Goal: Task Accomplishment & Management: Contribute content

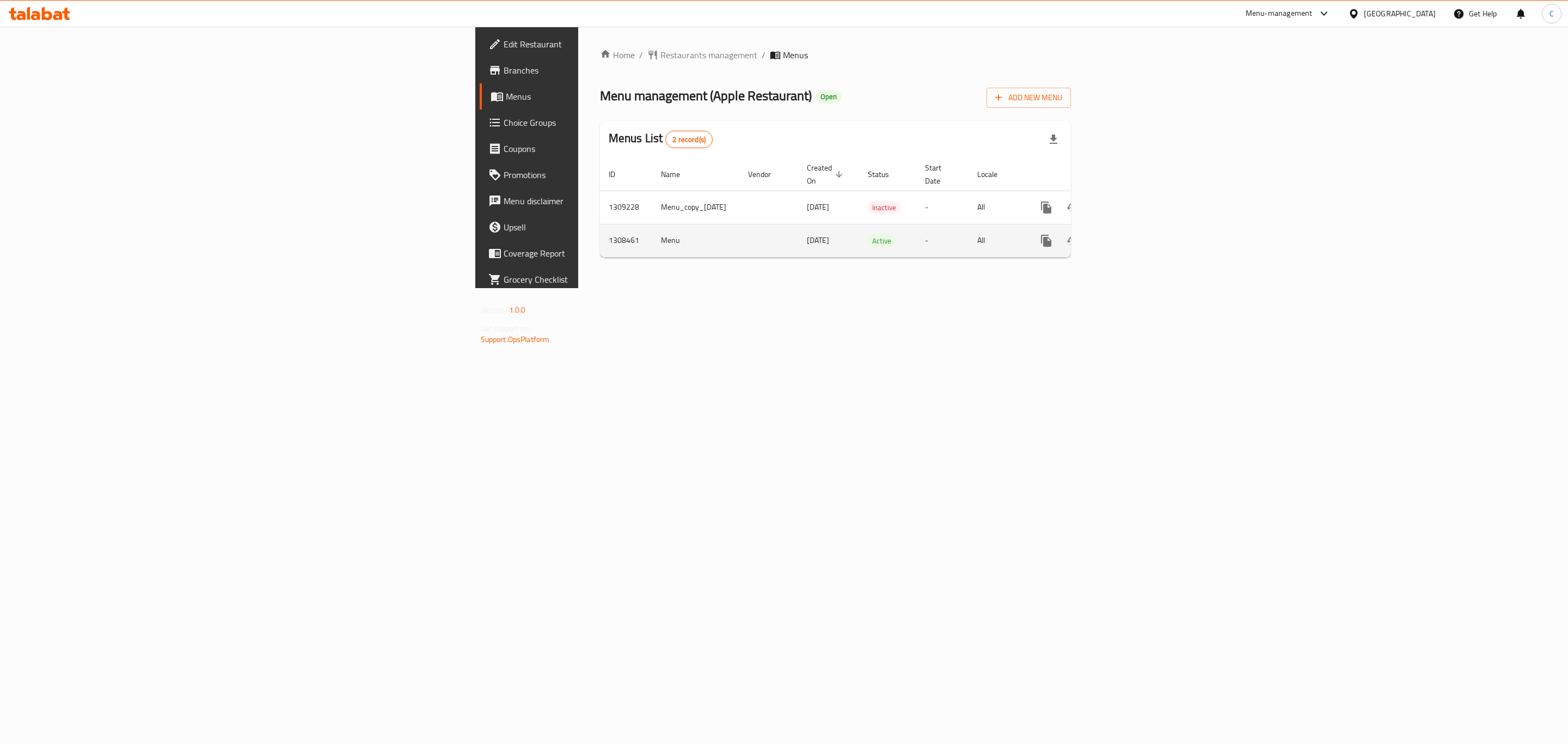
click at [1131, 234] on icon "enhanced table" at bounding box center [1124, 240] width 13 height 13
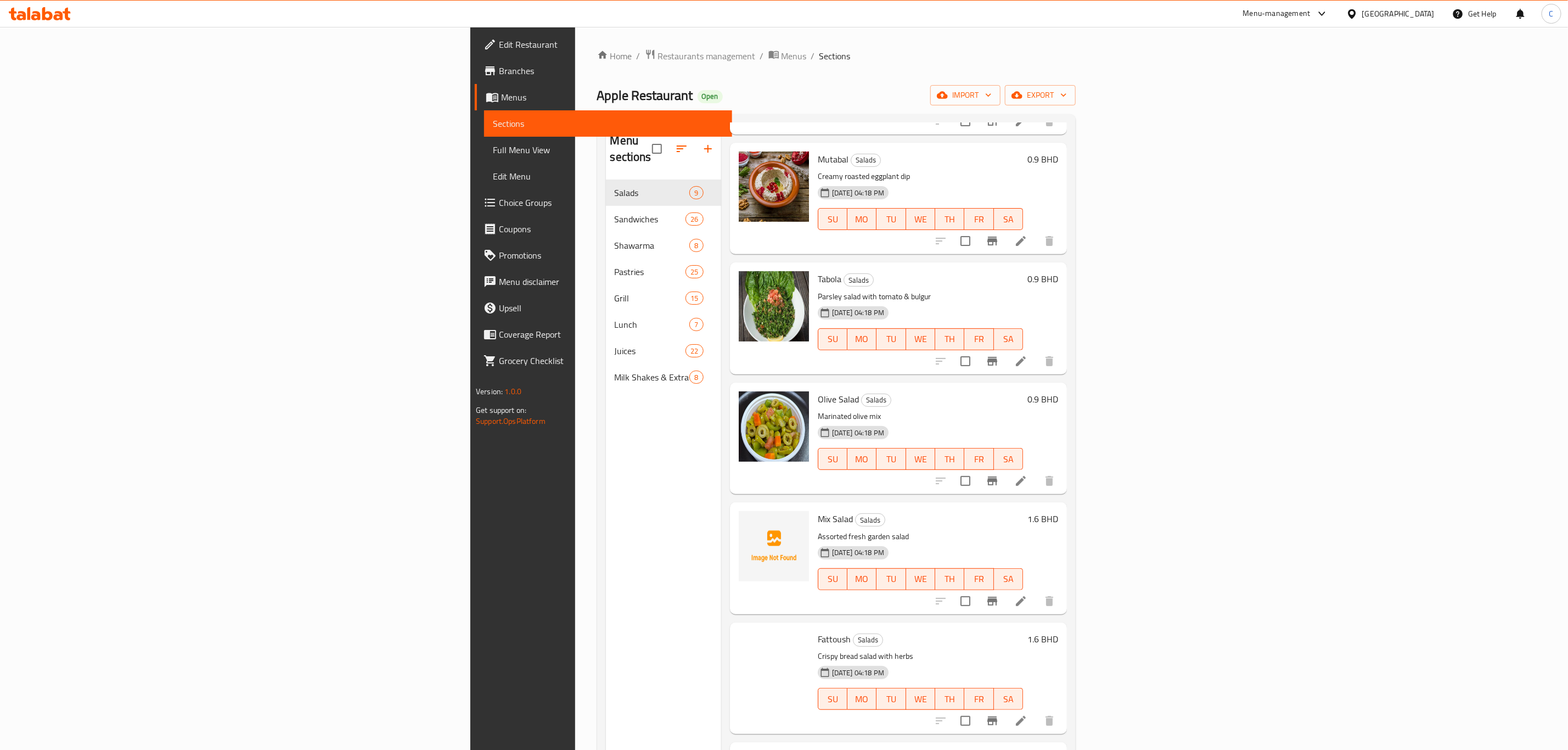
scroll to position [329, 0]
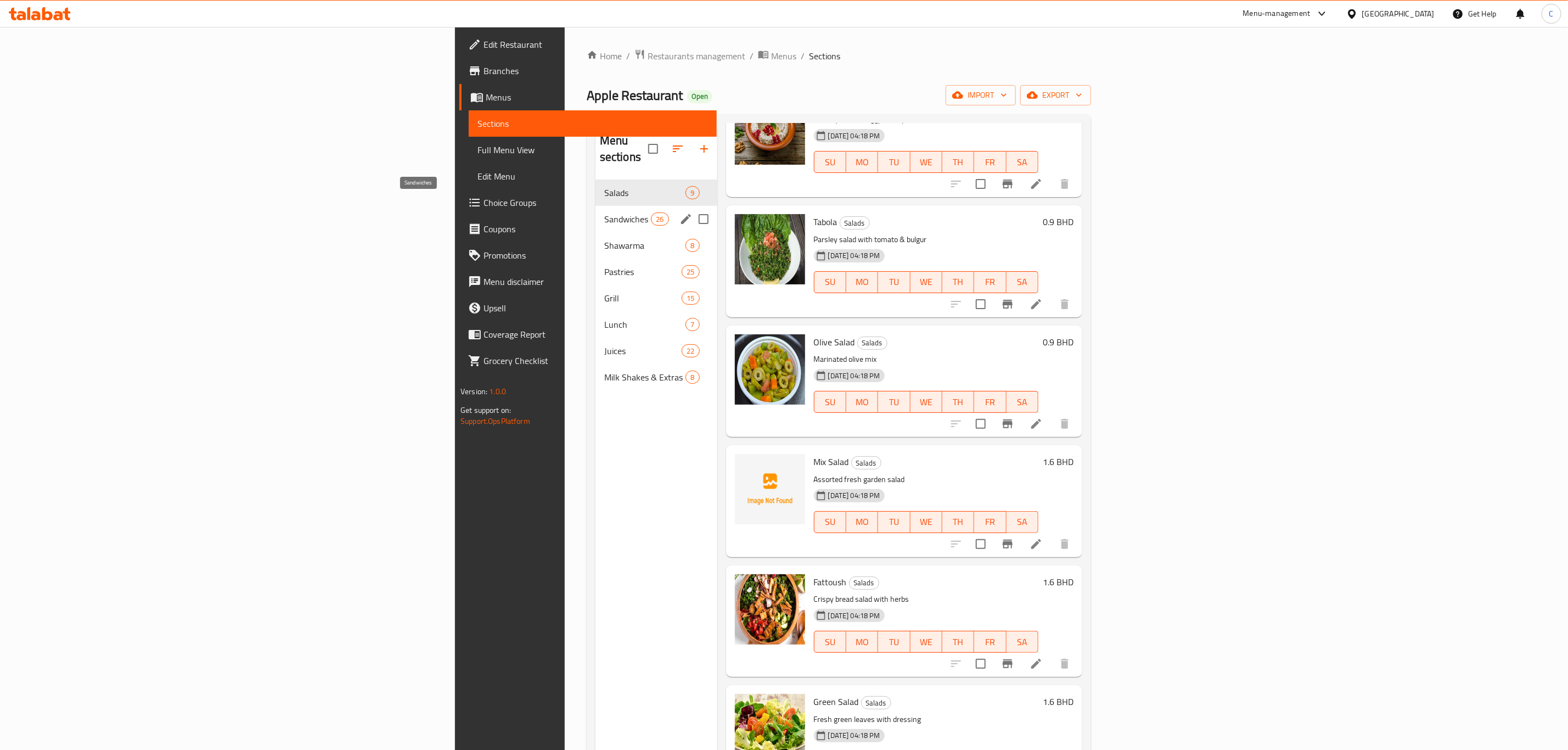
drag, startPoint x: 398, startPoint y: 206, endPoint x: 479, endPoint y: 226, distance: 83.4
click at [604, 213] on span "Sandwiches" at bounding box center [627, 219] width 47 height 13
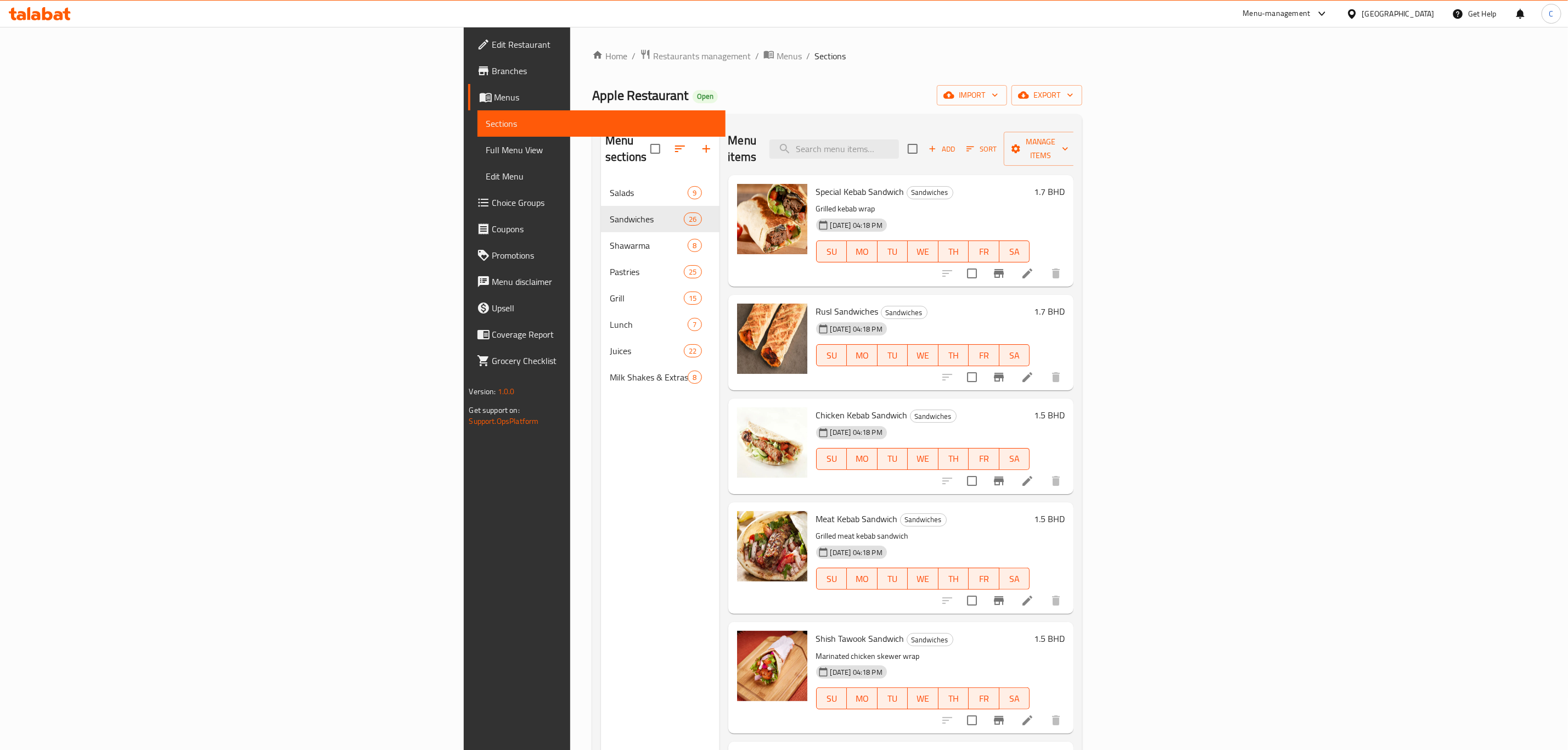
click at [720, 524] on div "Menu items Add Sort Manage items Special Kebab Sandwich Sandwiches Grilled keba…" at bounding box center [897, 498] width 354 height 750
click at [997, 152] on div "Menu items Add Sort Manage items" at bounding box center [901, 149] width 346 height 52
click at [899, 139] on input "search" at bounding box center [835, 149] width 130 height 19
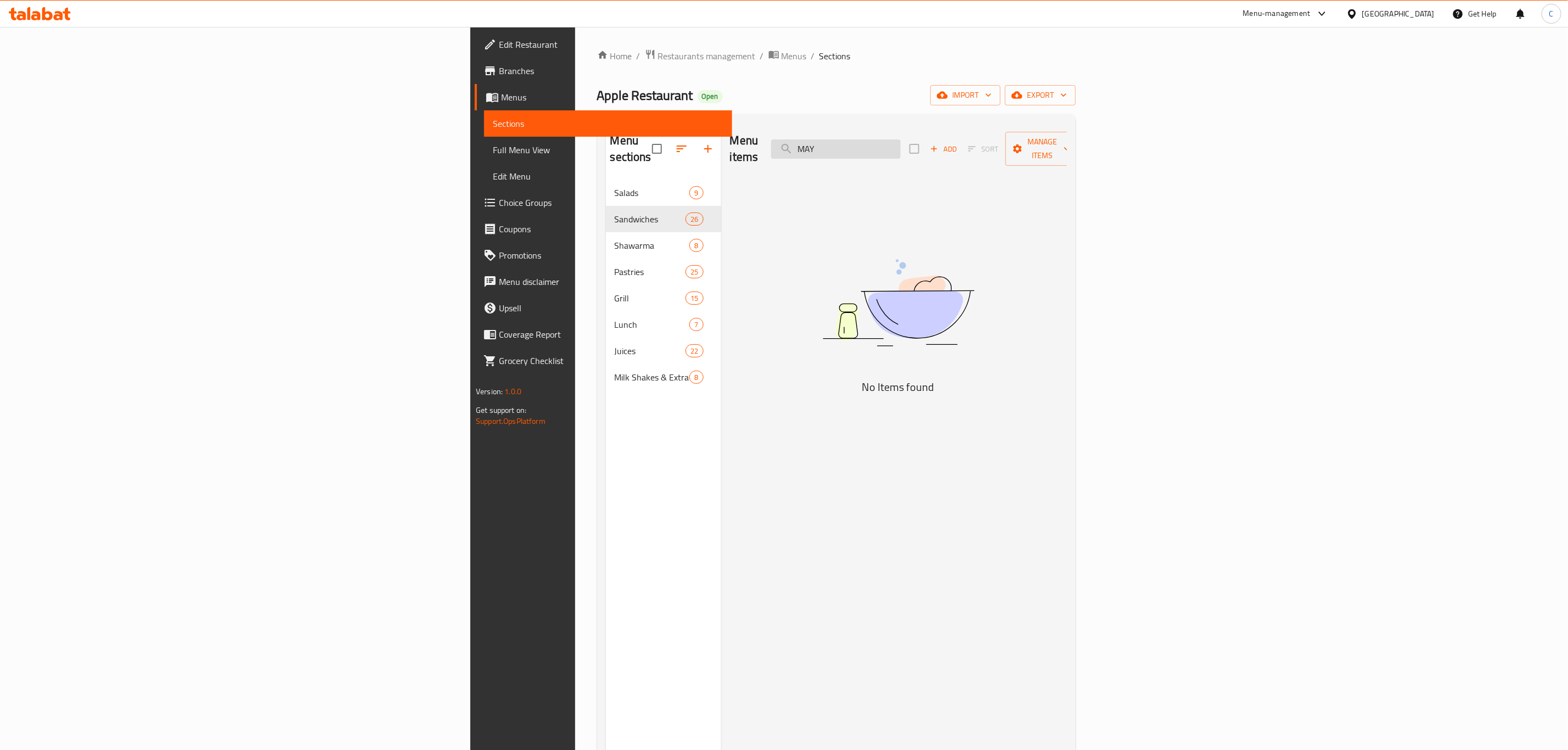
type input "MAYO"
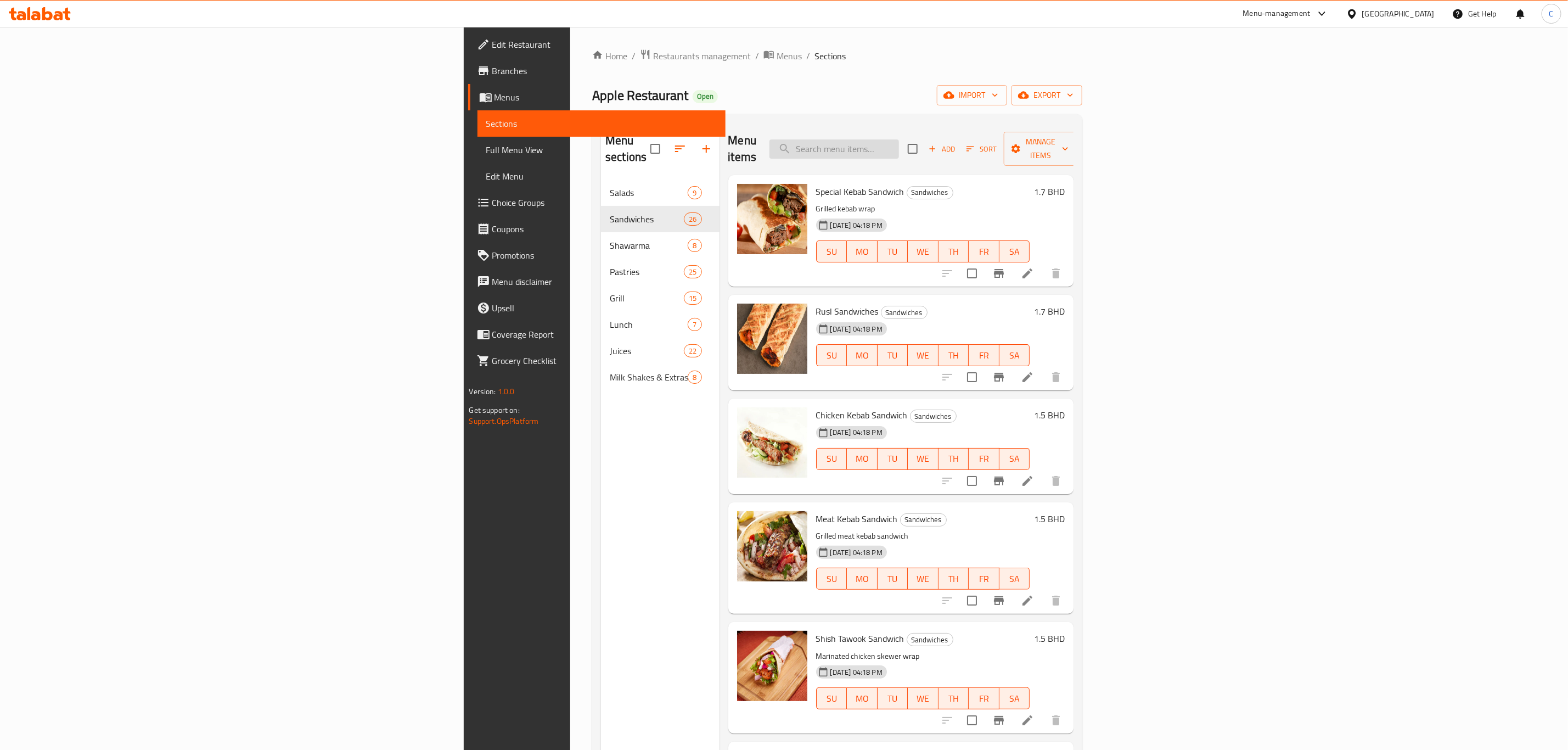
click at [899, 150] on input "search" at bounding box center [835, 149] width 130 height 19
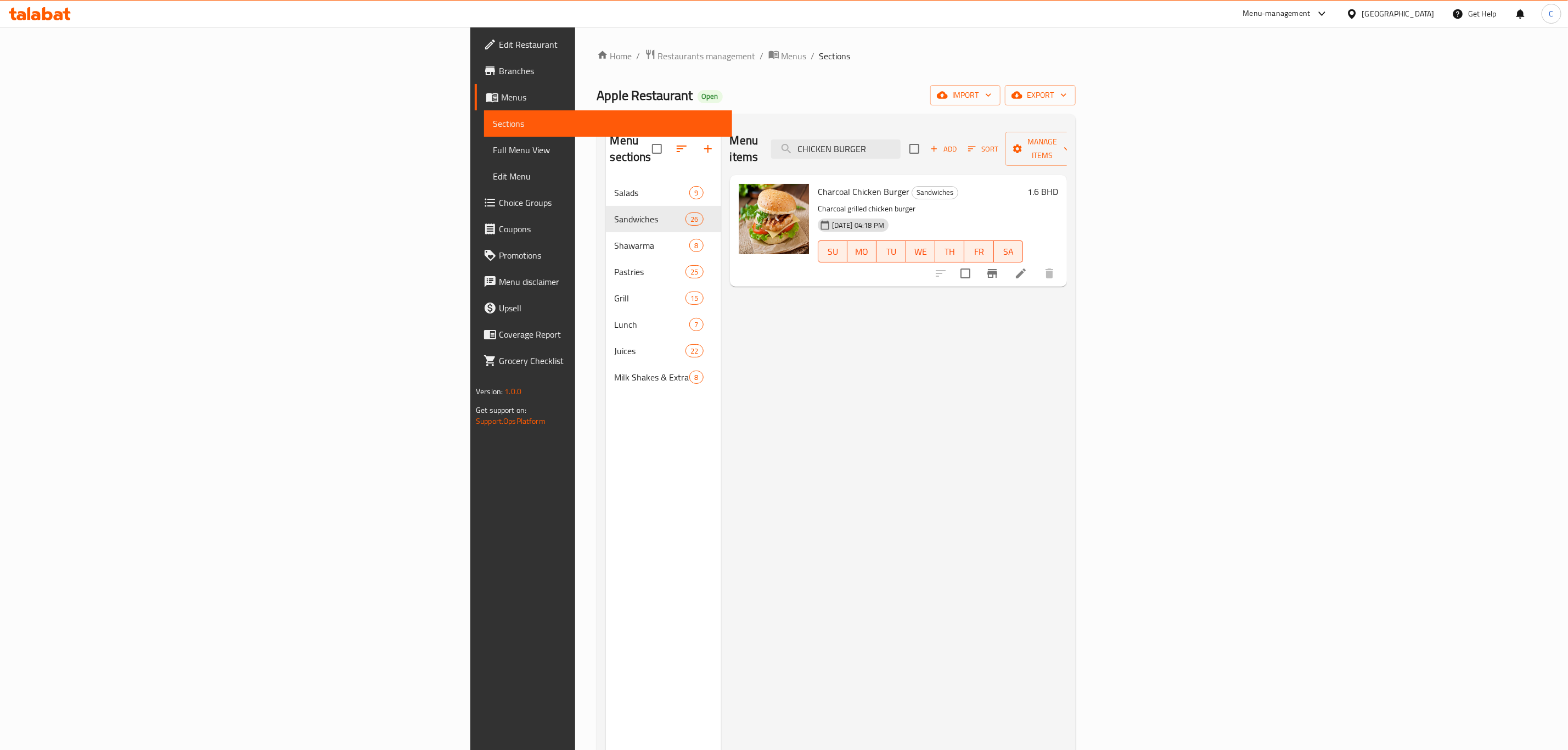
drag, startPoint x: 1054, startPoint y: 143, endPoint x: 891, endPoint y: 156, distance: 163.5
click at [896, 156] on div "Menu items CHICKEN BURGER Add Sort Manage items" at bounding box center [898, 149] width 337 height 52
drag, startPoint x: 991, startPoint y: 137, endPoint x: 930, endPoint y: 147, distance: 61.8
click at [936, 147] on div "Menu items Beef Burger Add Sort Manage items" at bounding box center [898, 149] width 337 height 52
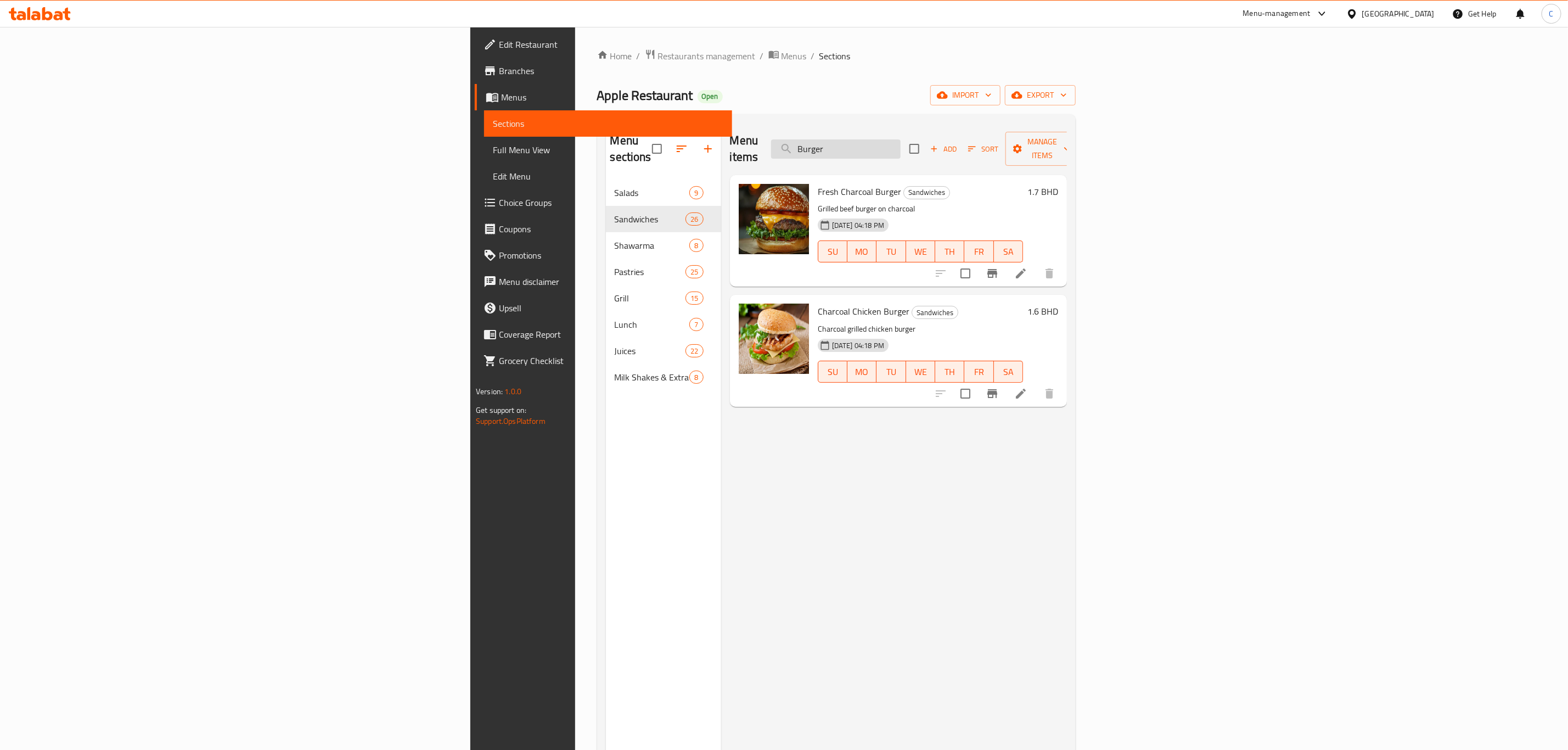
click at [901, 140] on input "Burger" at bounding box center [836, 149] width 130 height 19
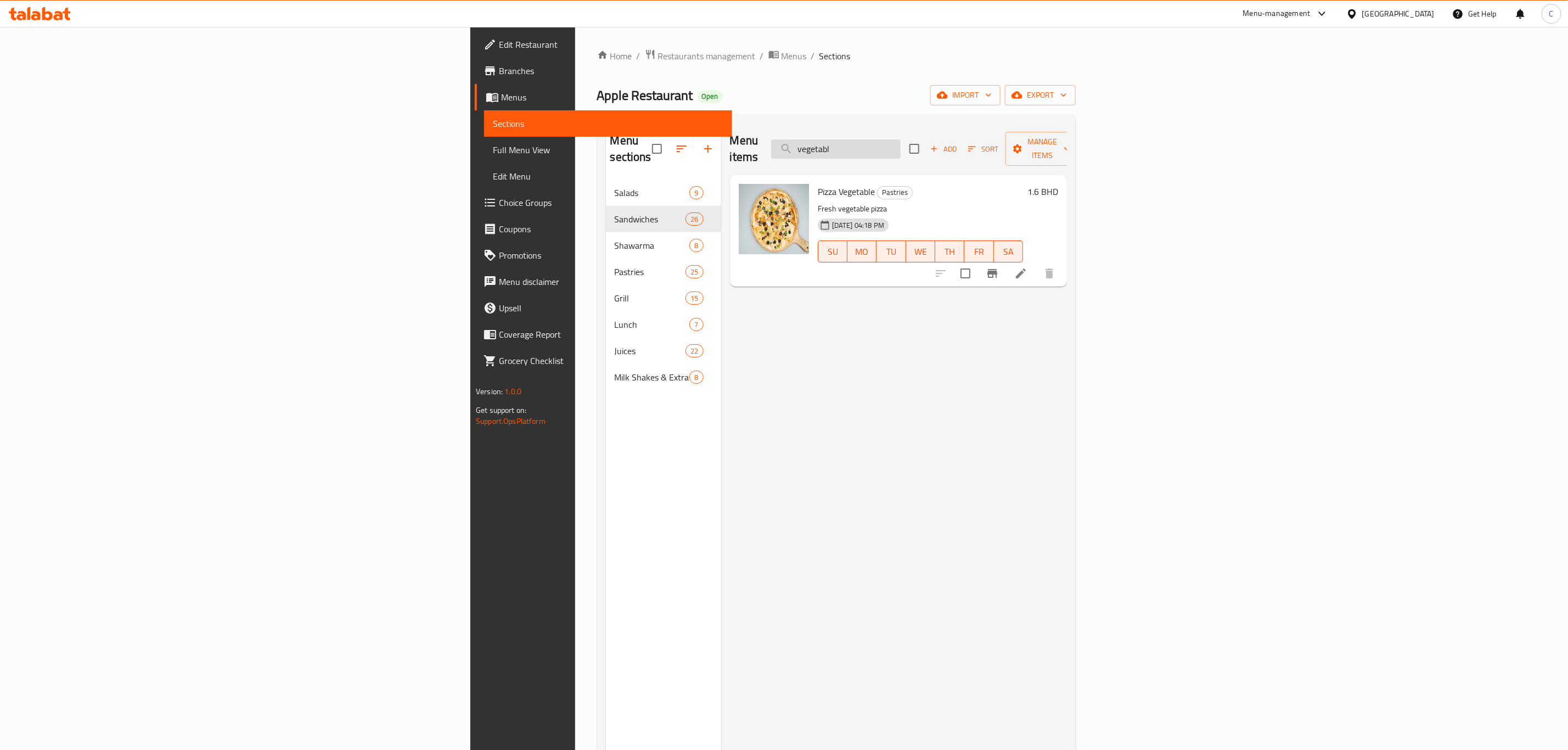
type input "vegetable"
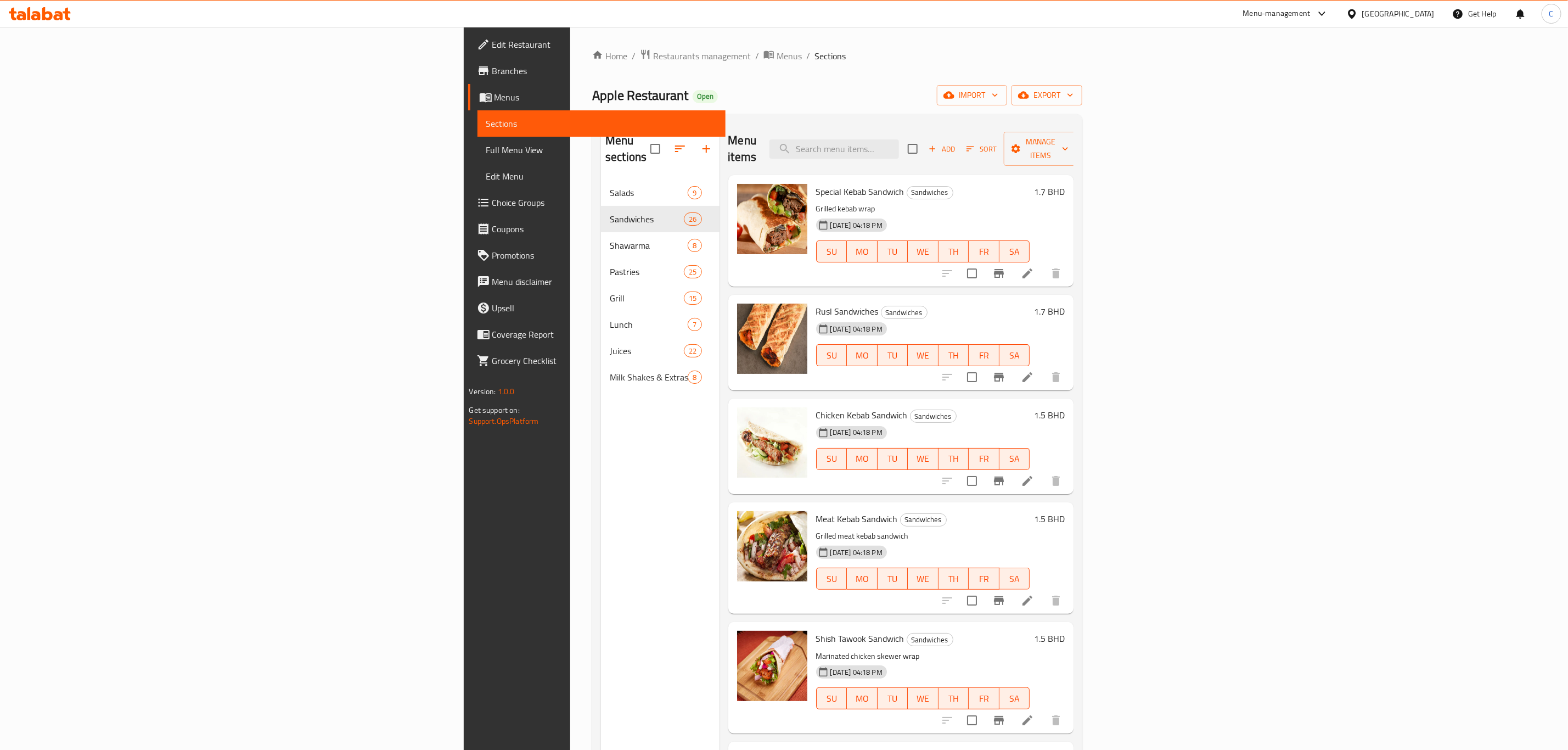
click at [1077, 152] on div "Add Sort Manage items" at bounding box center [993, 148] width 169 height 34
click at [956, 143] on span "Add" at bounding box center [942, 149] width 29 height 13
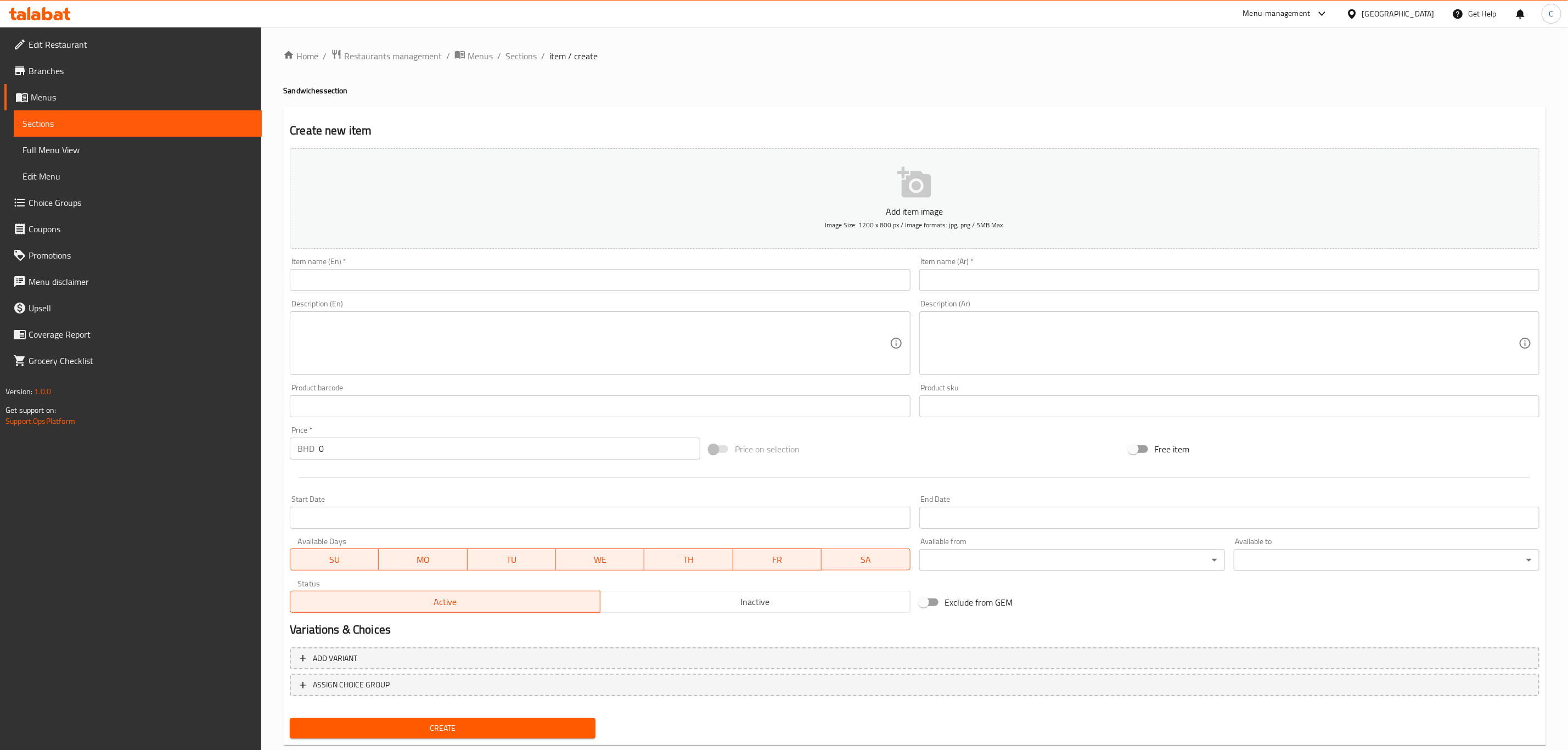
click at [672, 275] on input "text" at bounding box center [600, 279] width 620 height 22
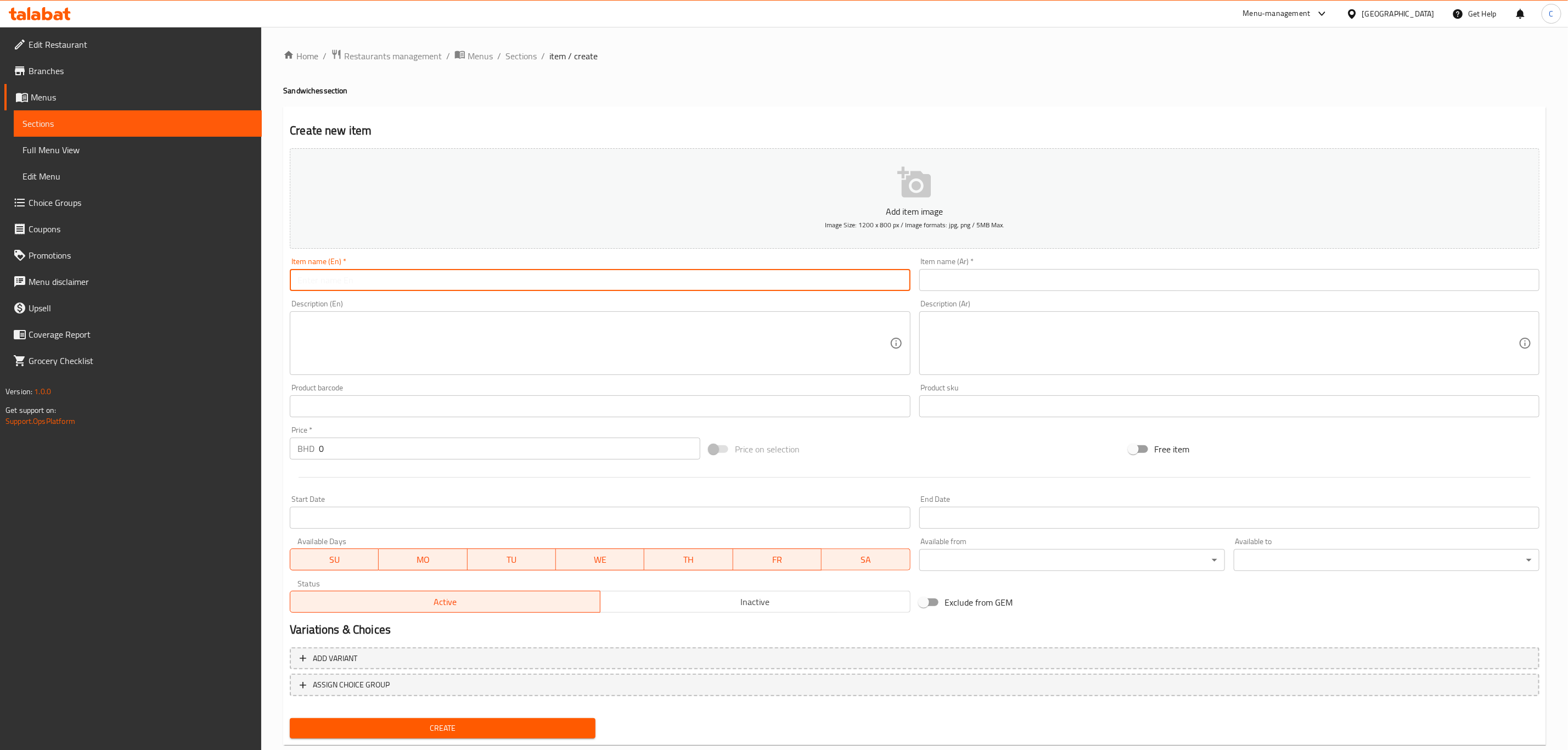
paste input "Chicken Mayonnaise w/ Chips"
type input "Chicken Mayonnaise w/ Chips"
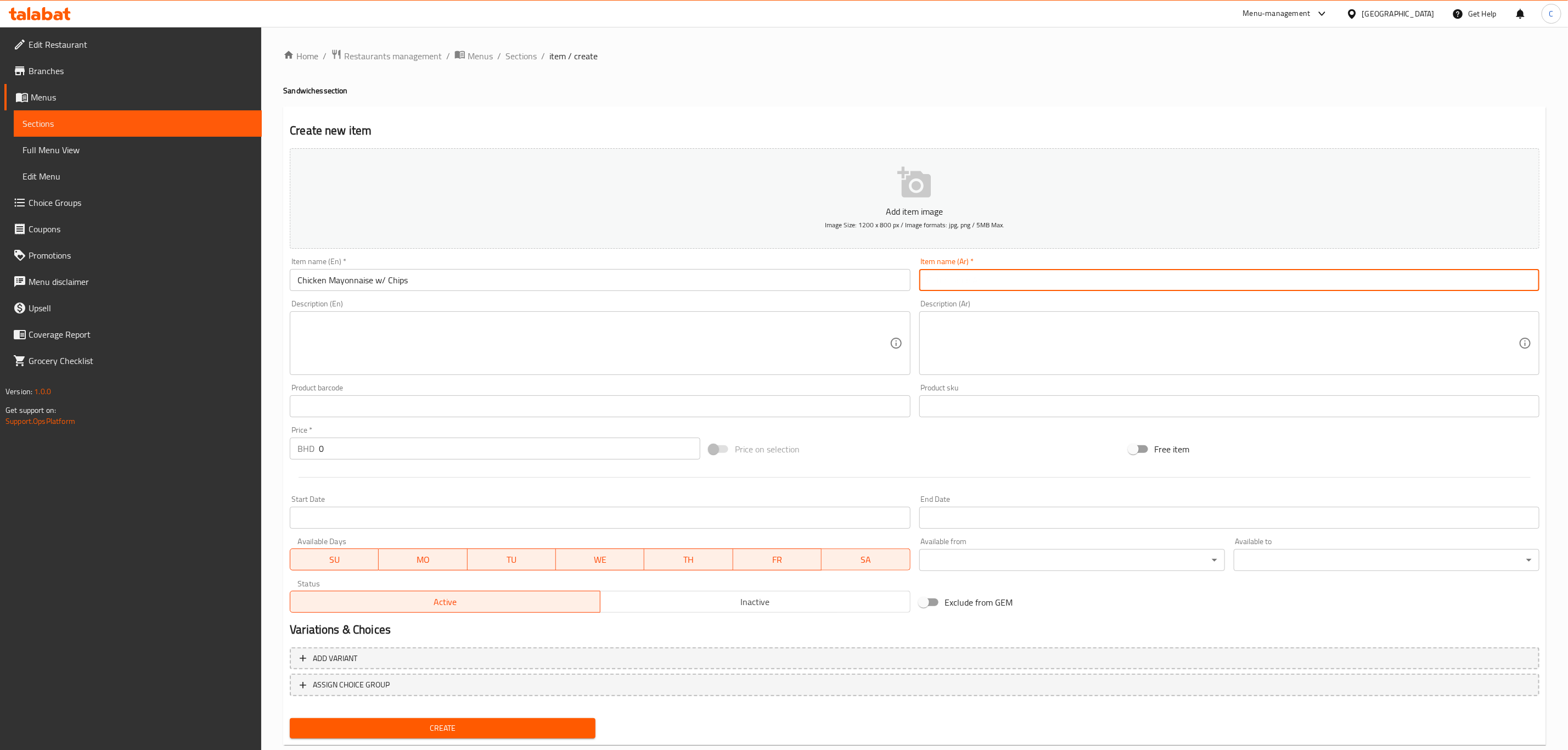
drag, startPoint x: 1057, startPoint y: 277, endPoint x: 1164, endPoint y: 324, distance: 116.9
click at [1057, 277] on input "text" at bounding box center [1229, 279] width 620 height 22
paste input "مايونيز الدجاج مع البطاطس المقلية"
type input "مايونيز الدجاج مع البطاطس المقلية"
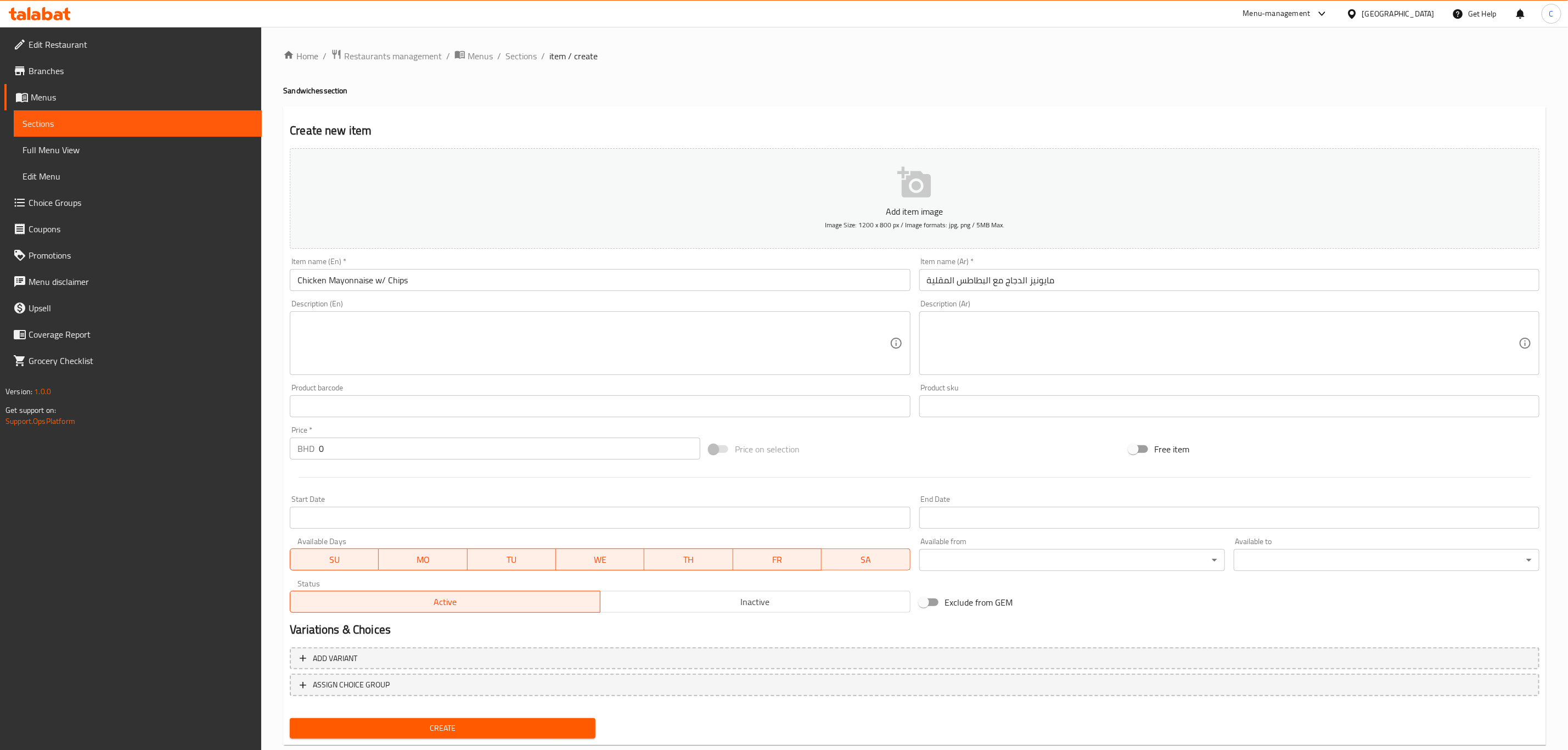
click at [568, 338] on textarea at bounding box center [593, 343] width 592 height 52
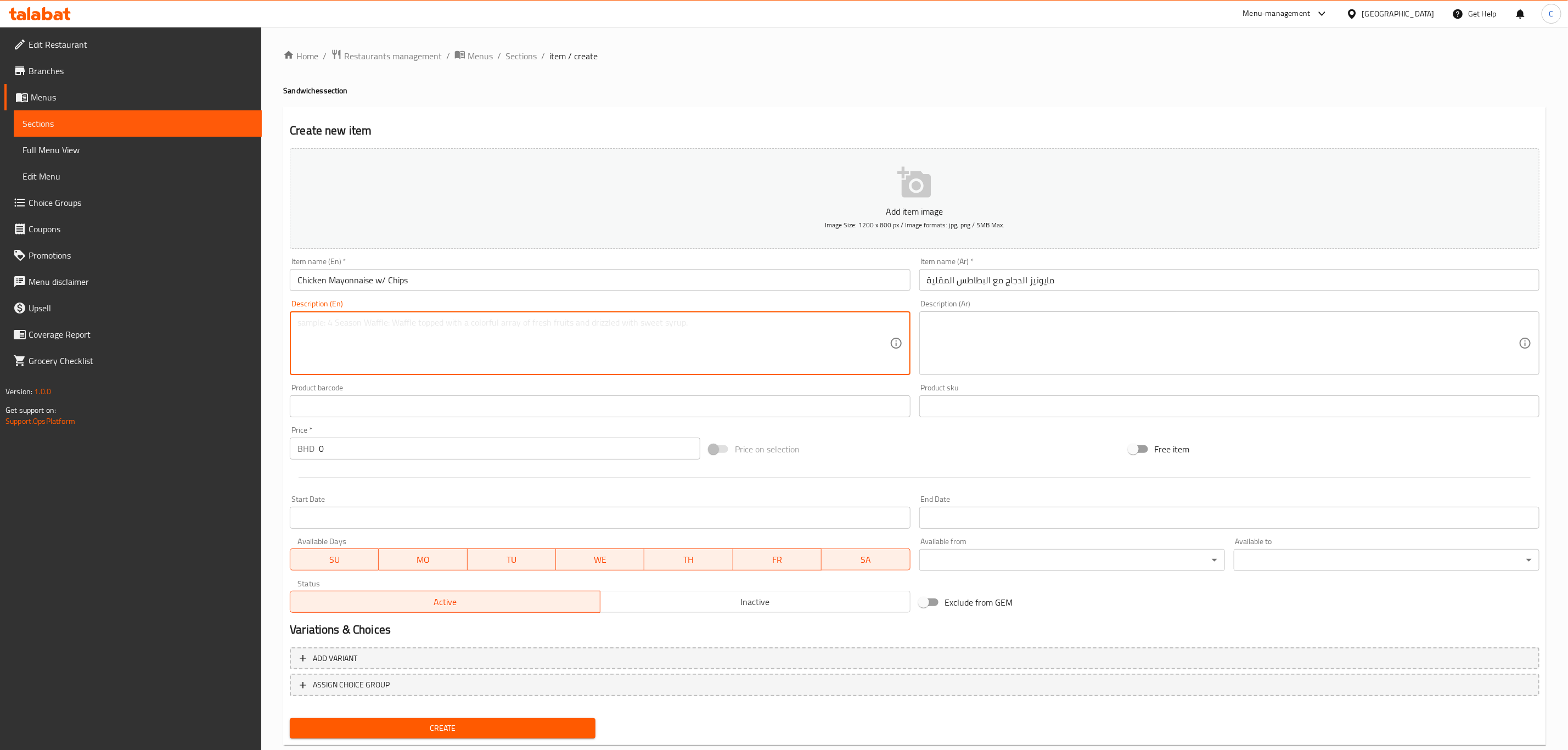
paste textarea "#REF!"
type textarea "#REF!"
click at [464, 318] on textarea at bounding box center [593, 343] width 592 height 52
paste textarea "Chicken mayo sandwich with fries"
type textarea "Chicken mayo sandwich with fries"
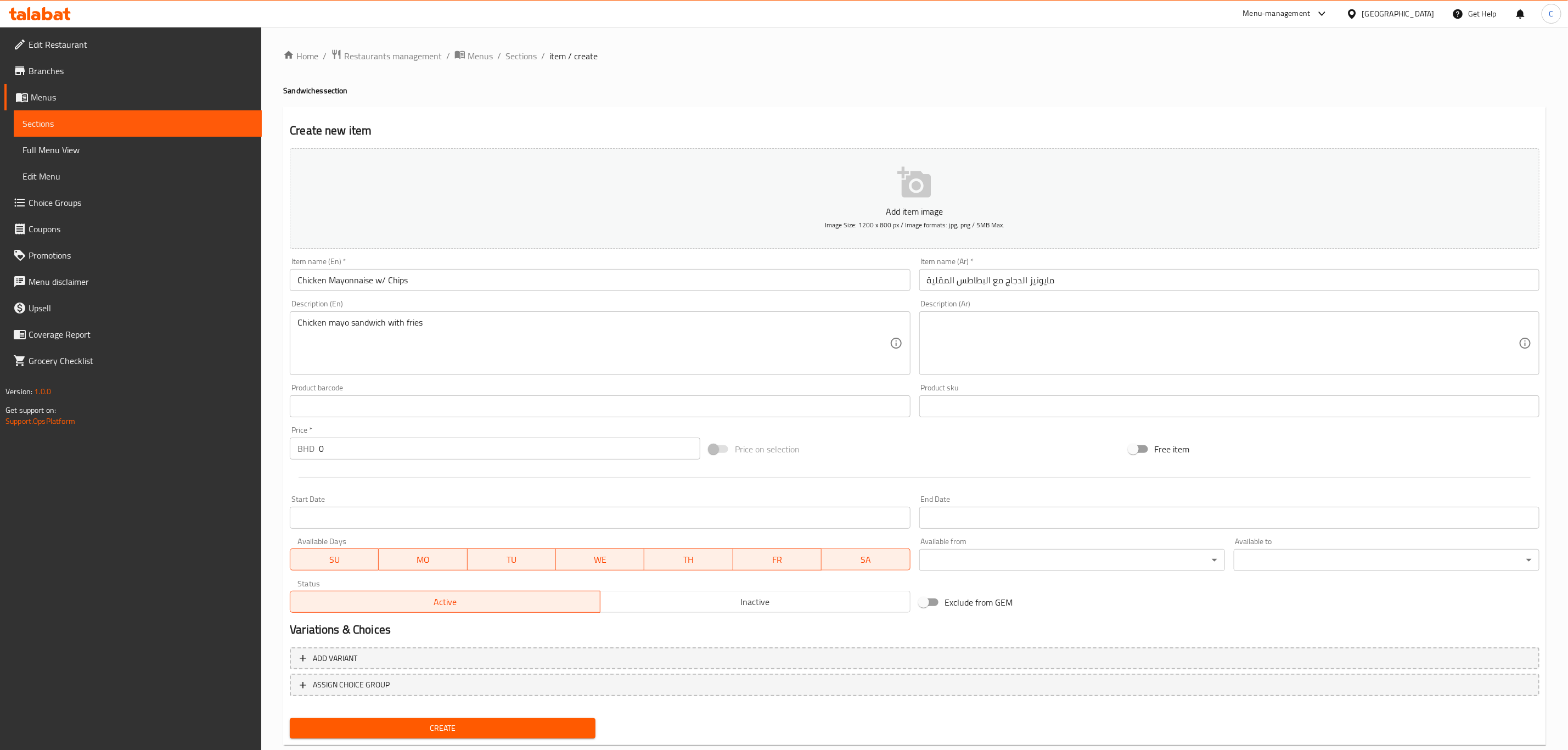
click at [958, 323] on textarea at bounding box center [1222, 343] width 592 height 52
paste textarea "ساندويتش دجاج بالمايونيز مع البطاطس المقلية"
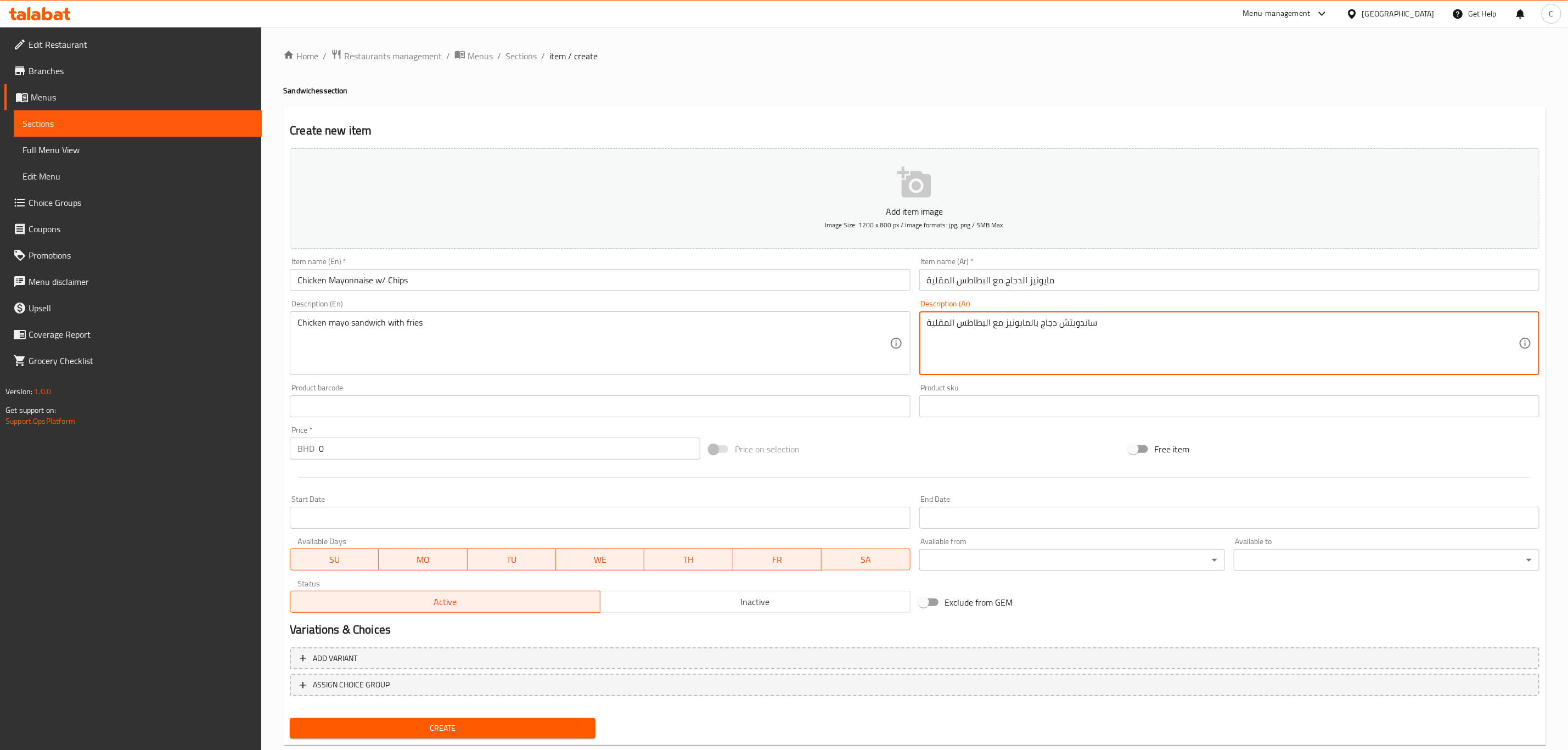
type textarea "ساندويتش دجاج بالمايونيز مع البطاطس المقلية"
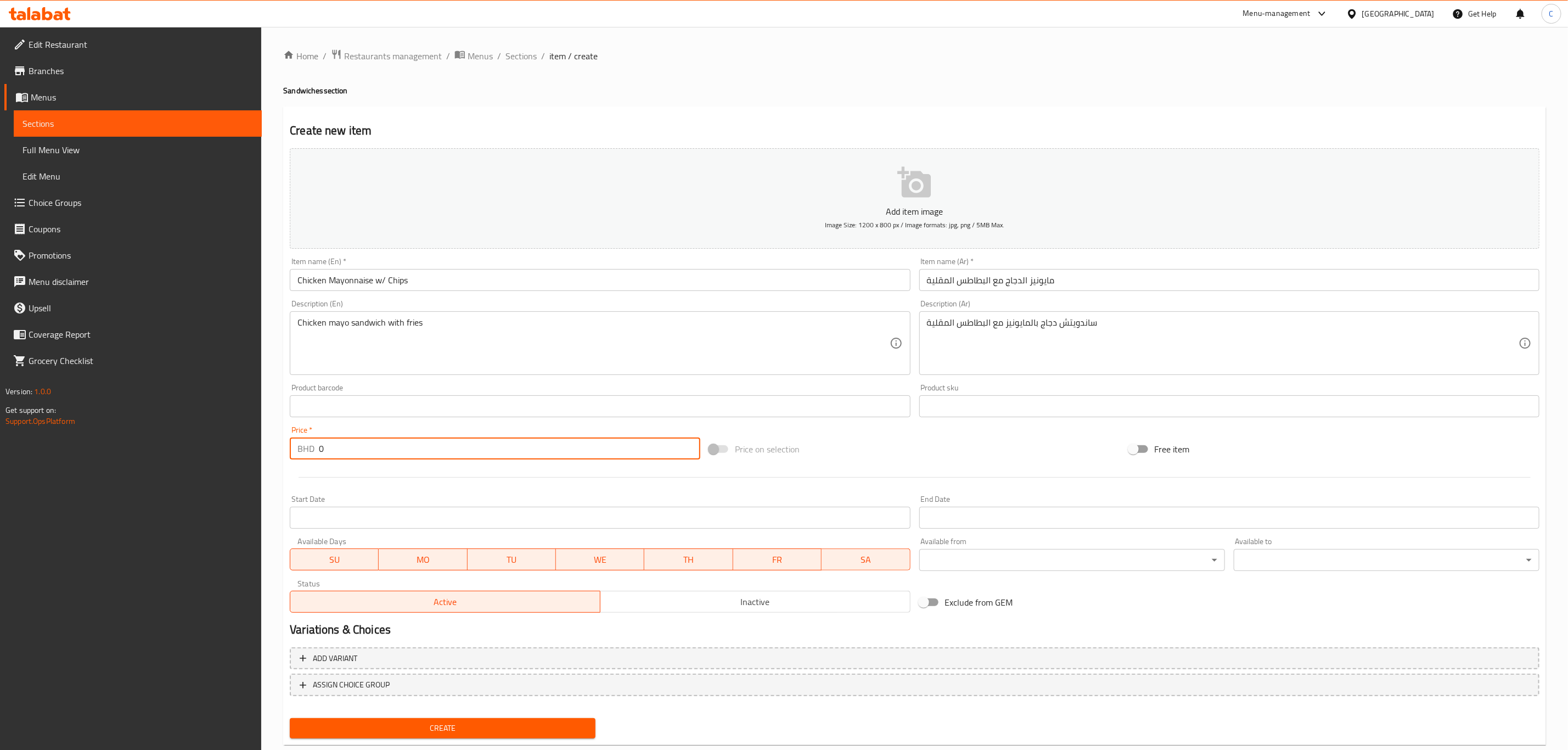
drag, startPoint x: 365, startPoint y: 448, endPoint x: 318, endPoint y: 469, distance: 51.5
click at [302, 452] on div "BHD 0 Price *" at bounding box center [494, 448] width 410 height 22
paste input "1.2"
type input "1.2"
click at [879, 455] on div "Price on selection" at bounding box center [914, 449] width 419 height 29
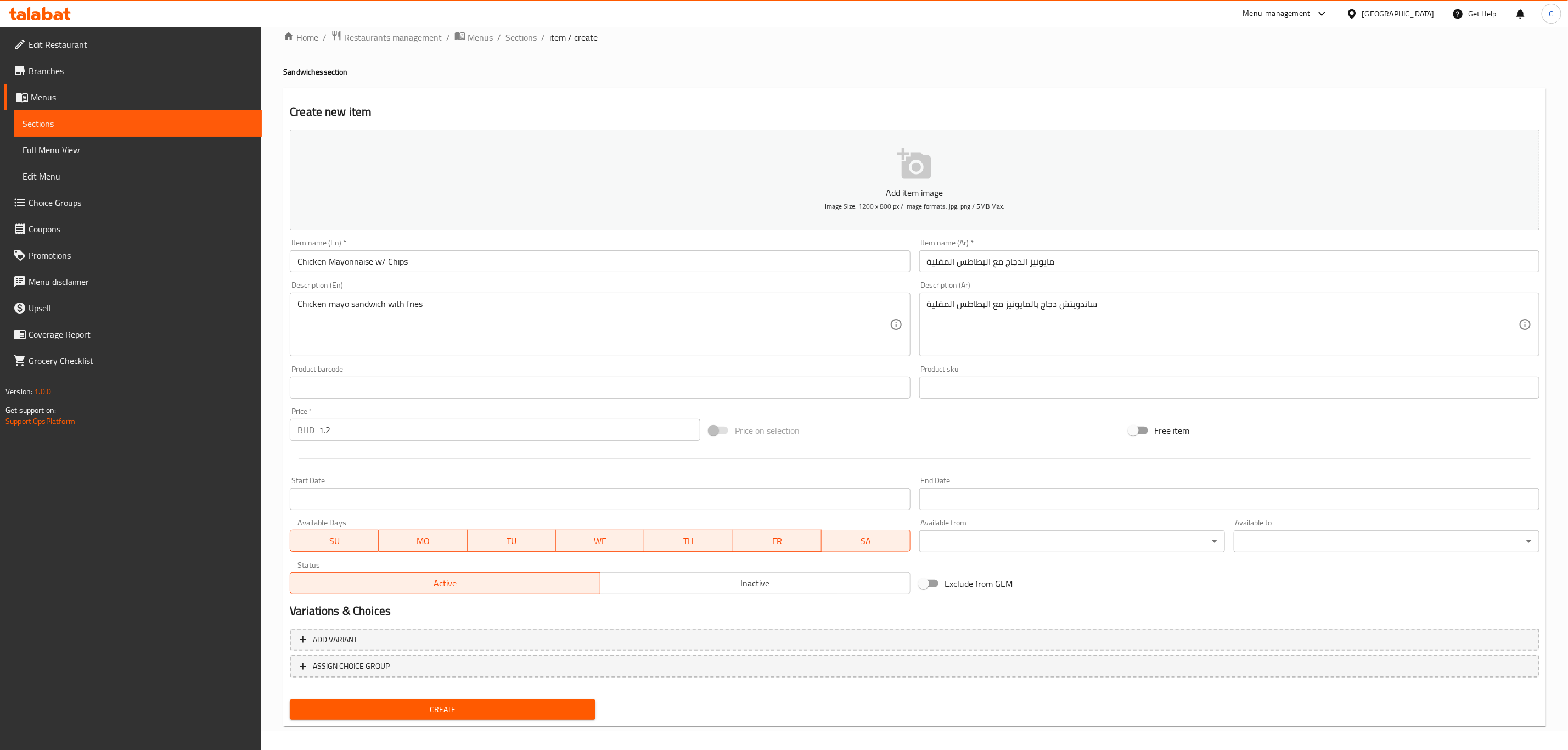
scroll to position [25, 0]
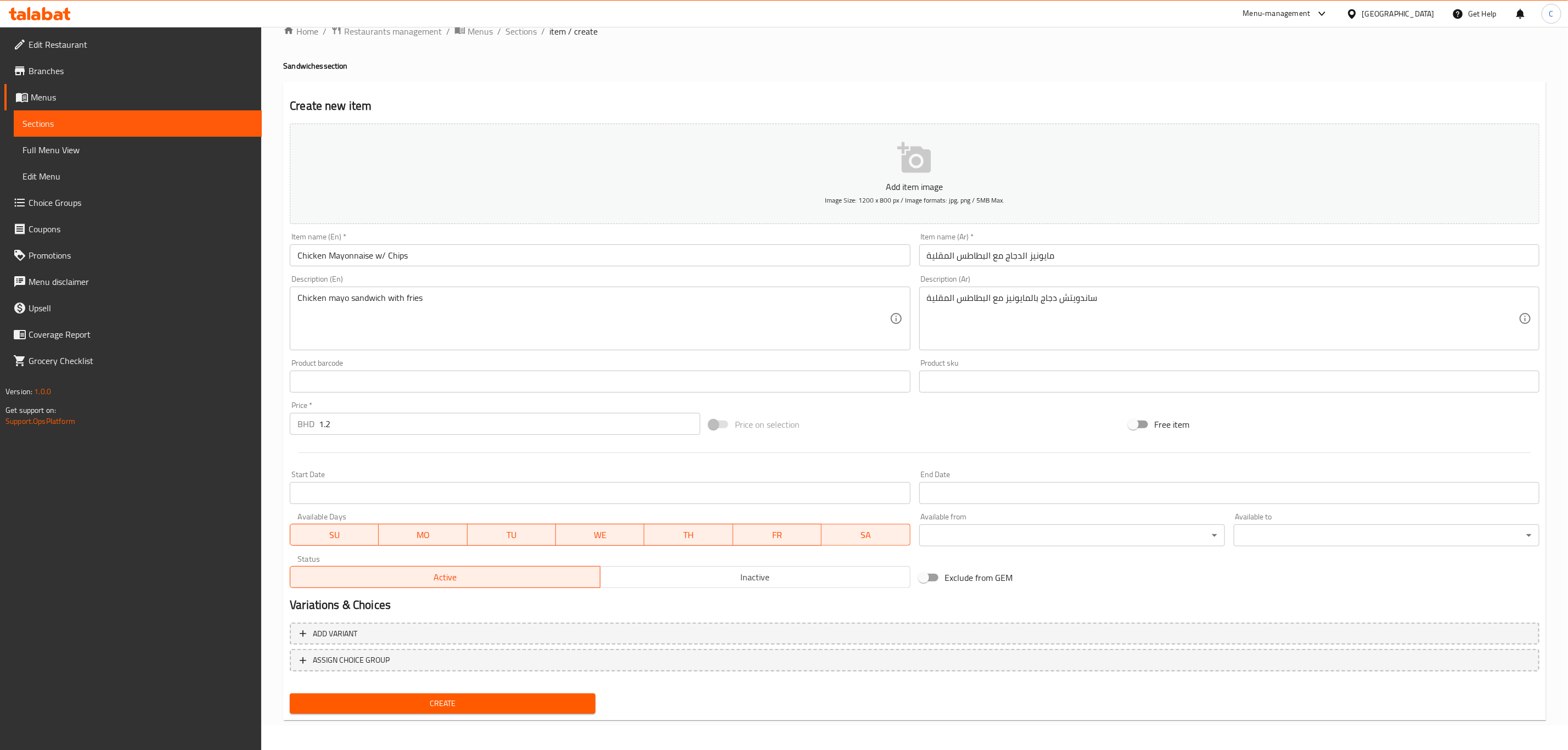
click at [528, 707] on span "Create" at bounding box center [443, 703] width 289 height 14
click at [528, 707] on div at bounding box center [784, 375] width 1568 height 750
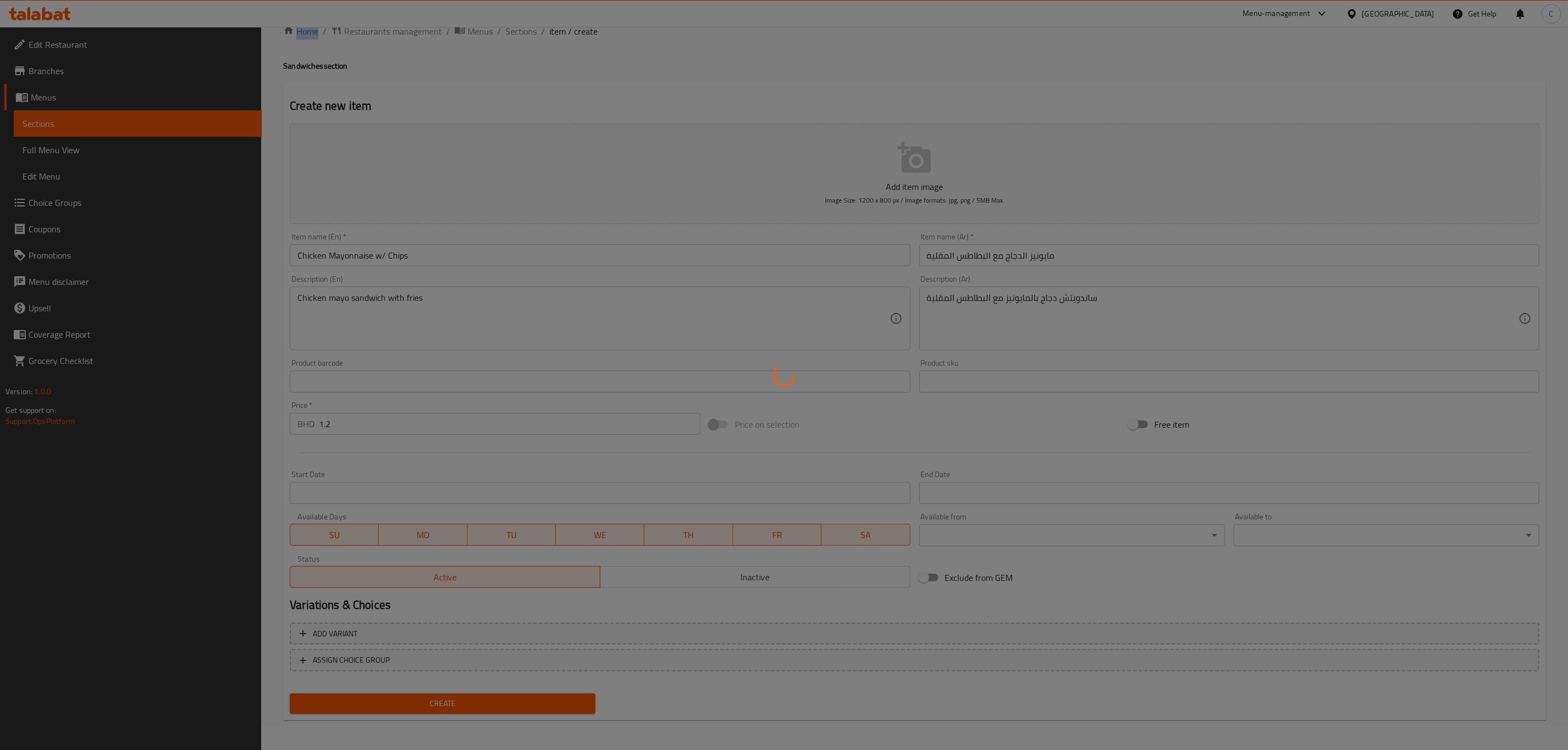
type input "0"
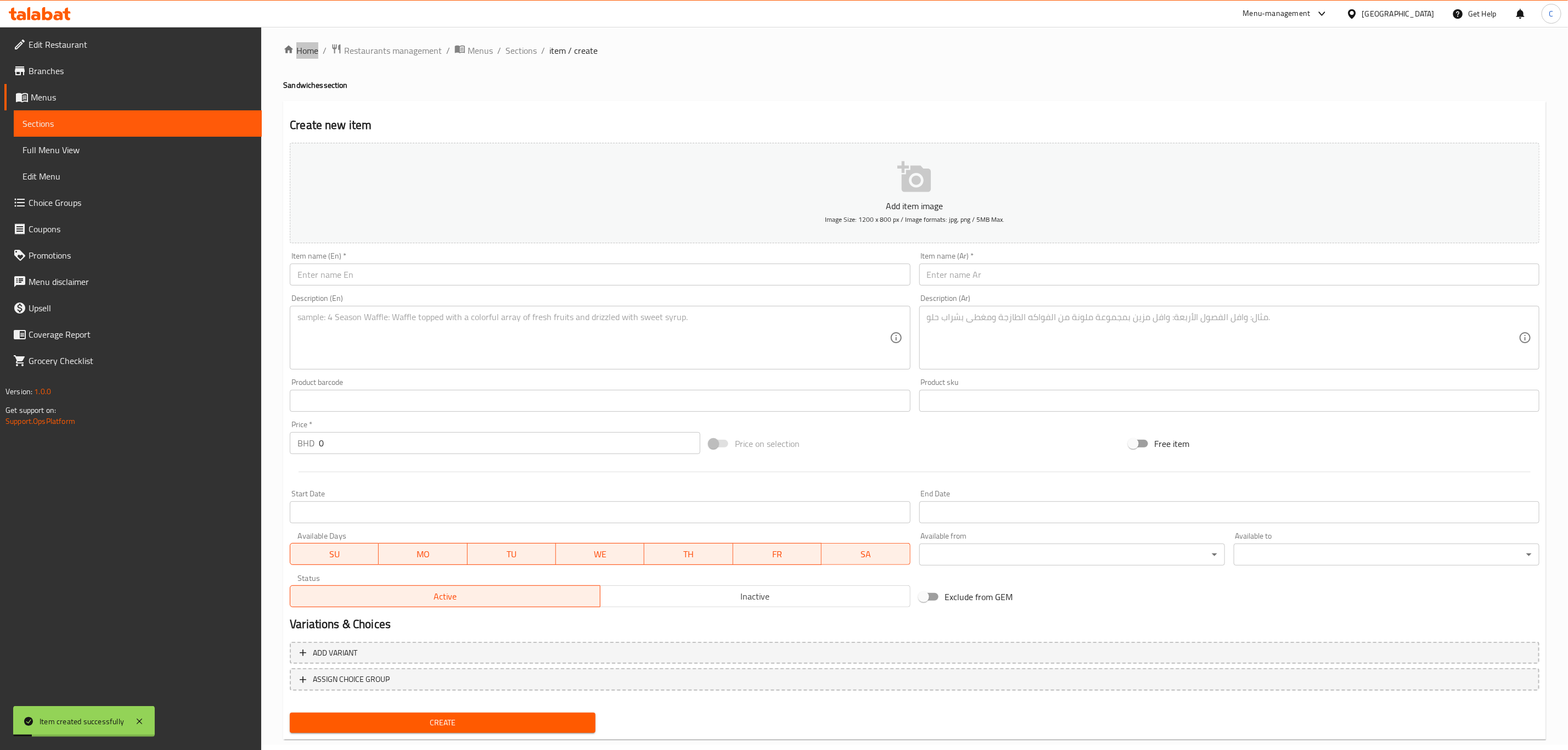
scroll to position [0, 0]
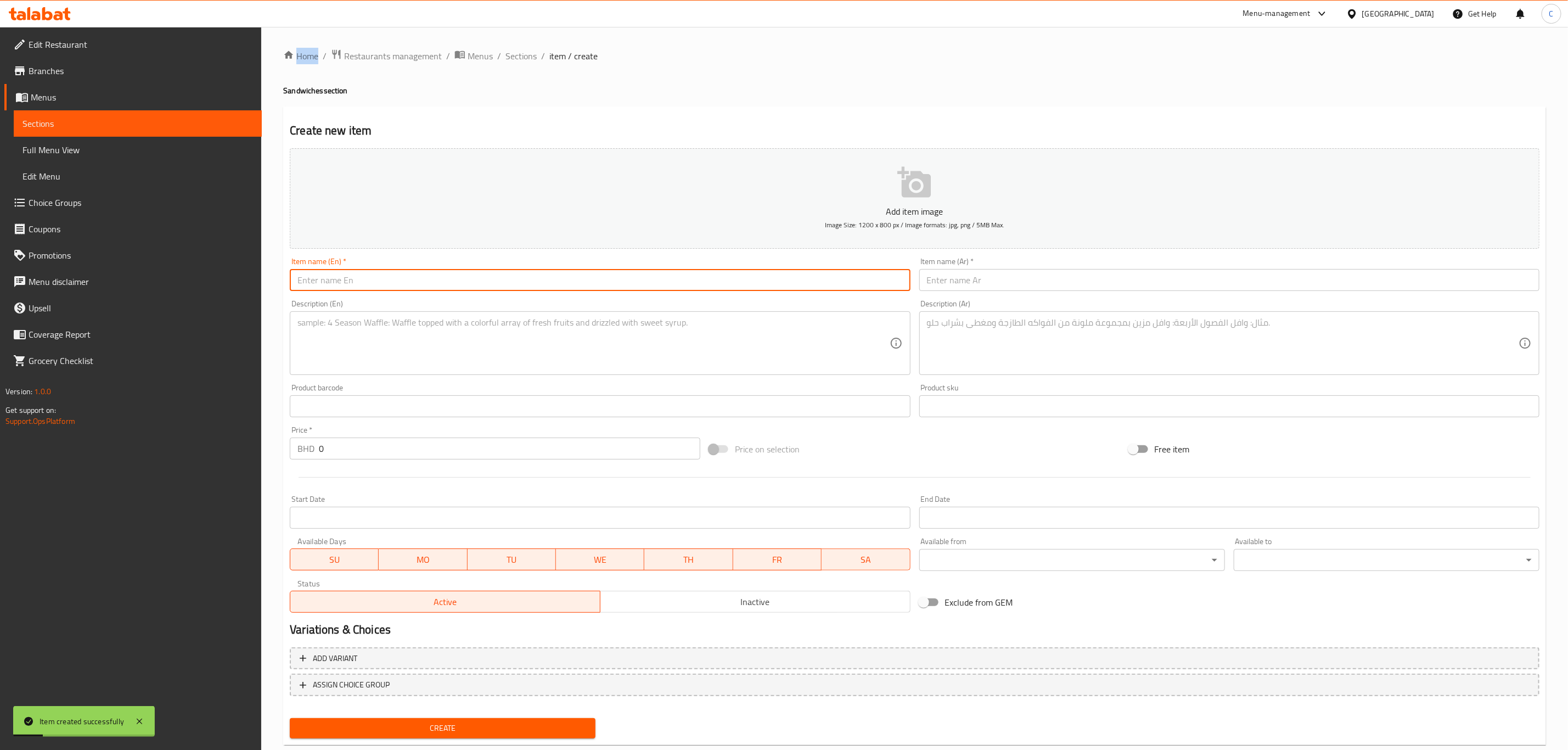
click at [746, 272] on input "text" at bounding box center [600, 279] width 620 height 22
paste input "Vegetable Burger w/ Chips"
type input "Vegetable Burger w/ Chips"
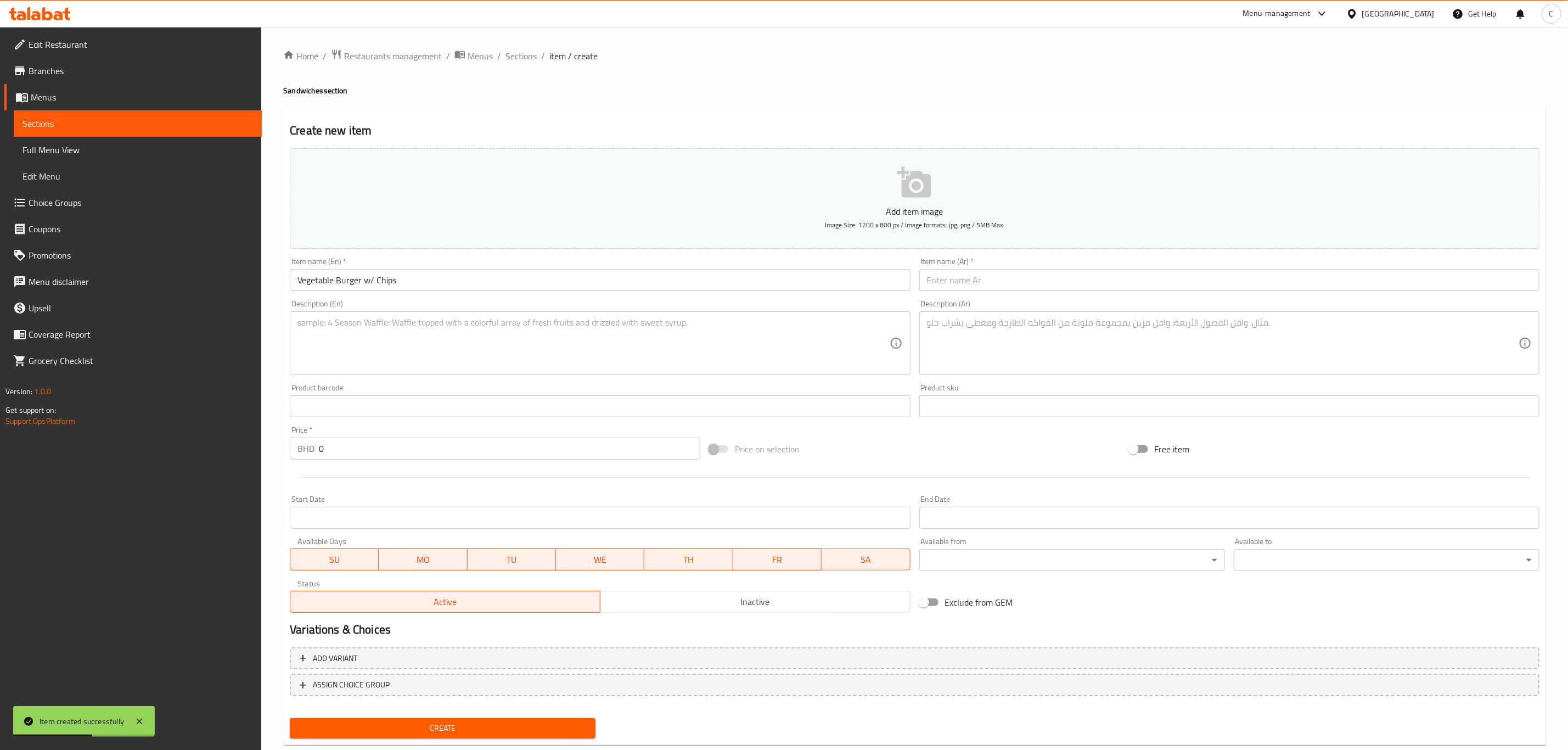
click at [636, 359] on textarea at bounding box center [593, 343] width 592 height 52
paste textarea "Veggie burger served with fries"
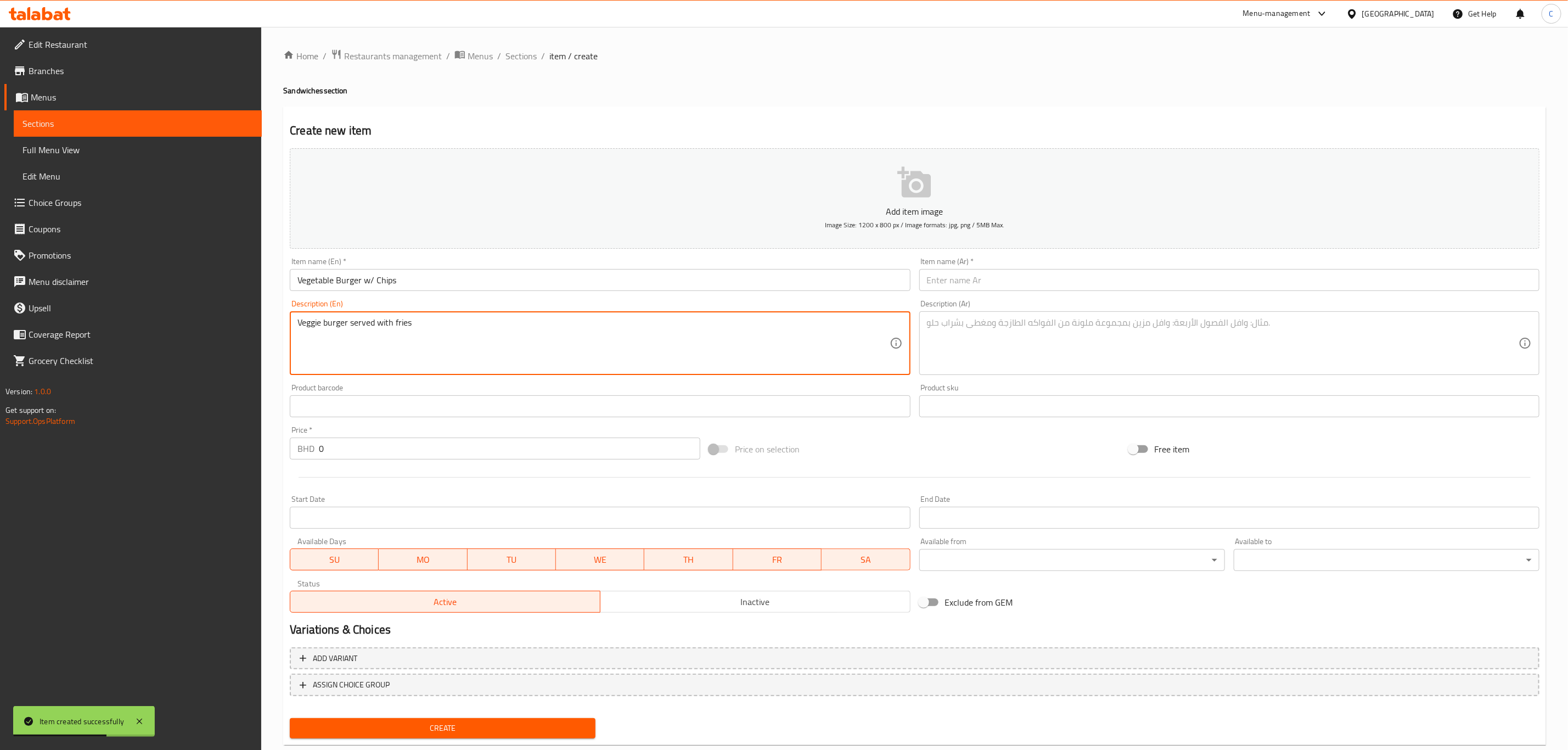
type textarea "Veggie burger served with fries"
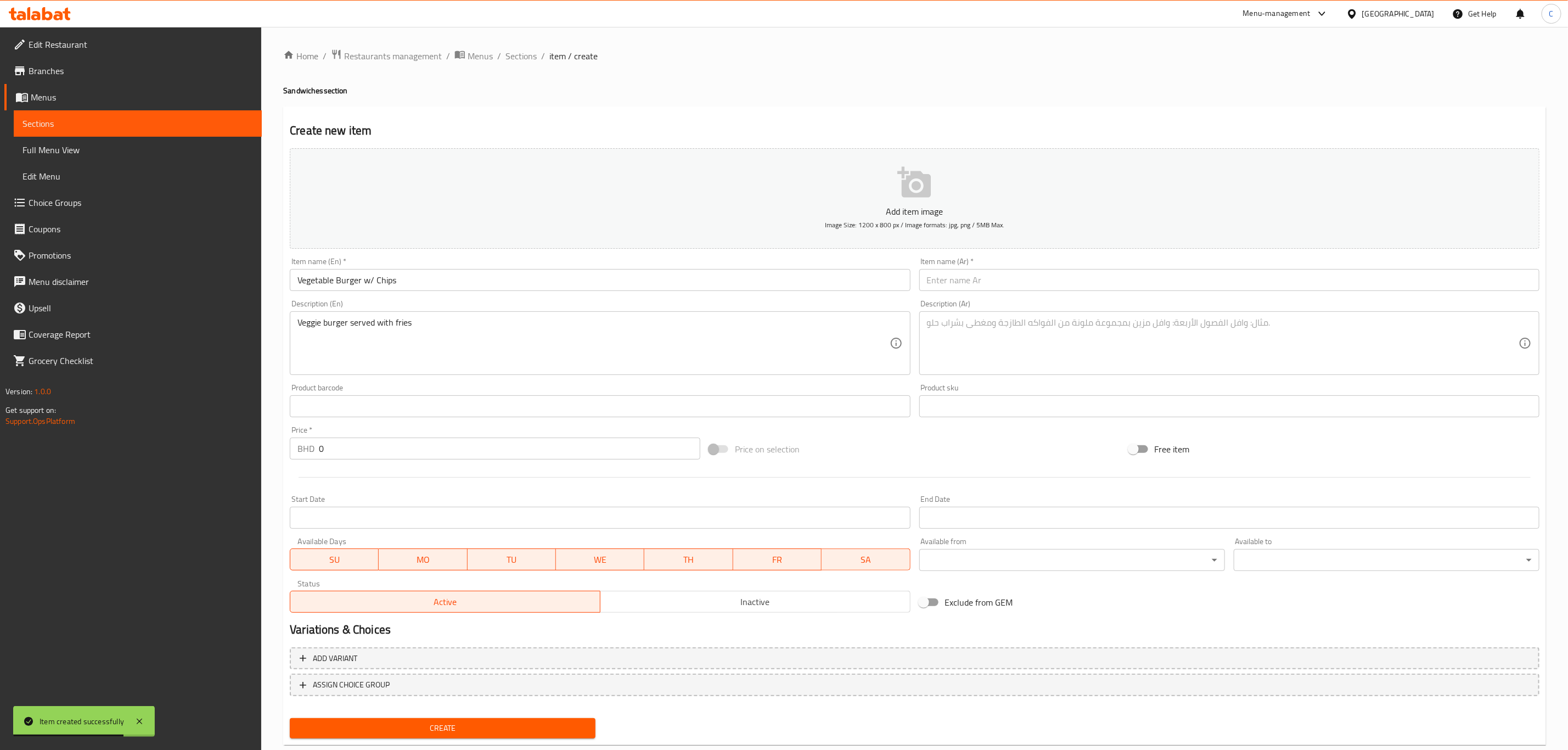
drag, startPoint x: 1029, startPoint y: 345, endPoint x: 1036, endPoint y: 343, distance: 7.3
click at [1029, 345] on textarea at bounding box center [1222, 343] width 592 height 52
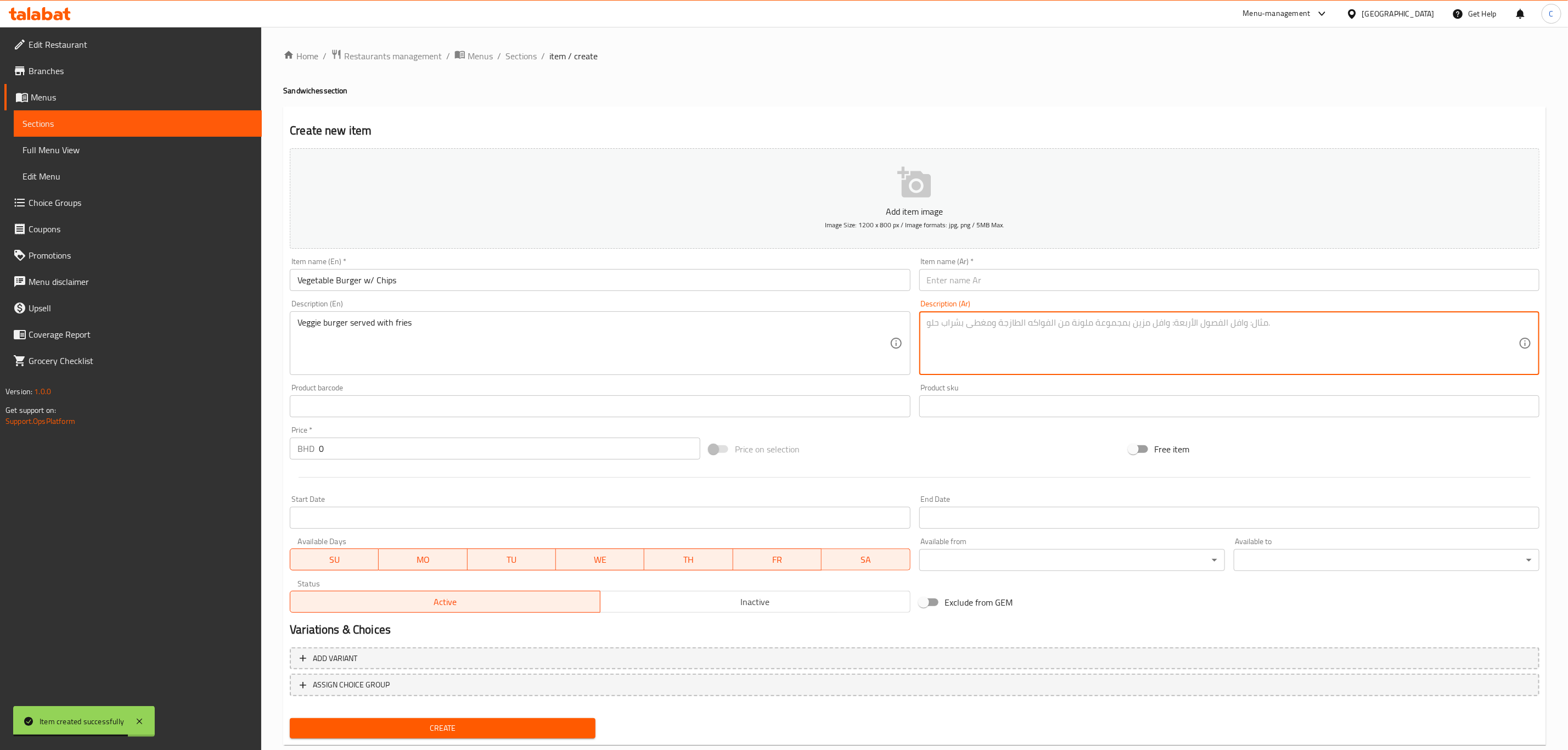
paste textarea "برجر نباتي يقدم مع البطاطس المقلية"
type textarea "برجر نباتي يقدم مع البطاطس المقلية"
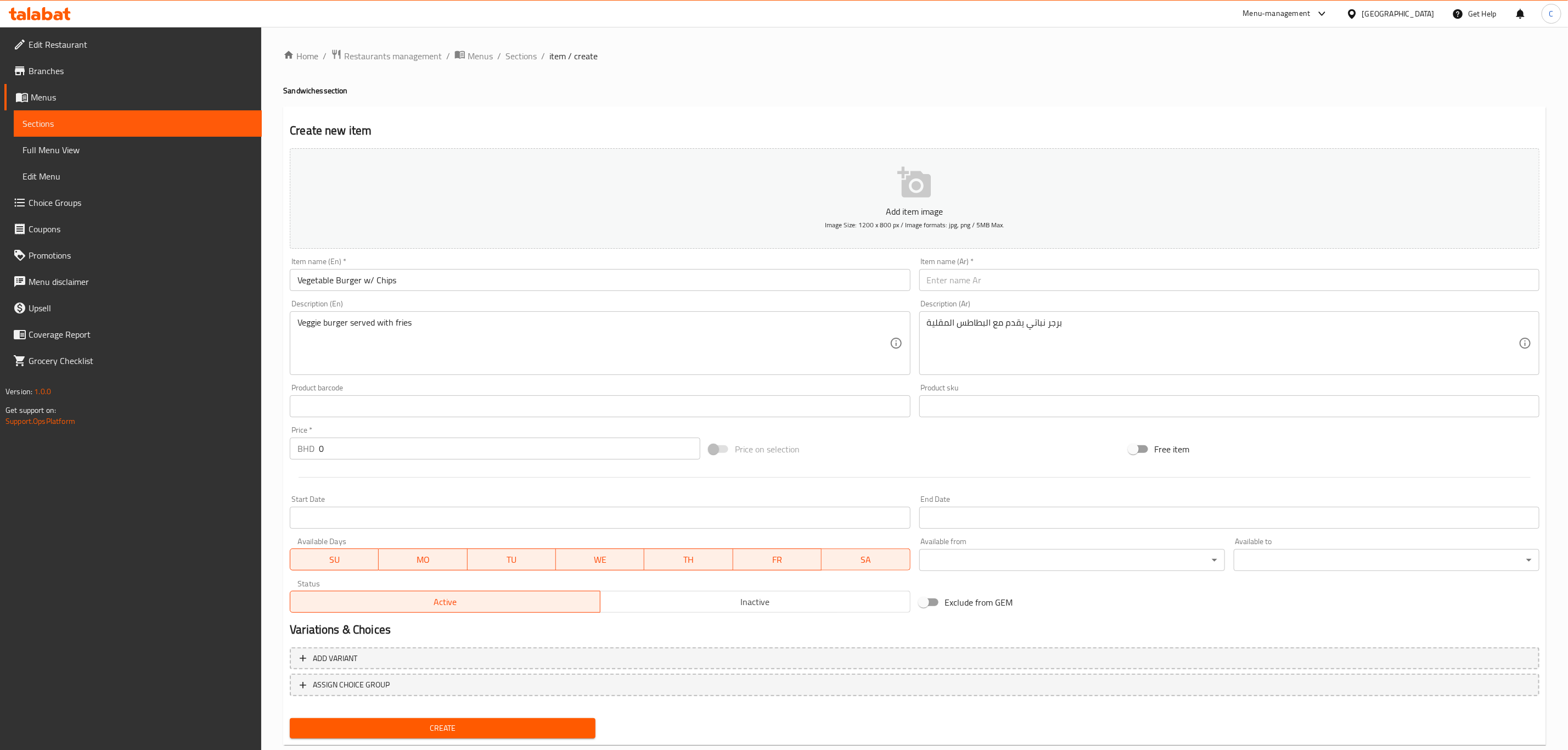
click at [1095, 280] on input "text" at bounding box center [1229, 279] width 620 height 22
paste input "برجر الخضار مع البطاطس المقلية"
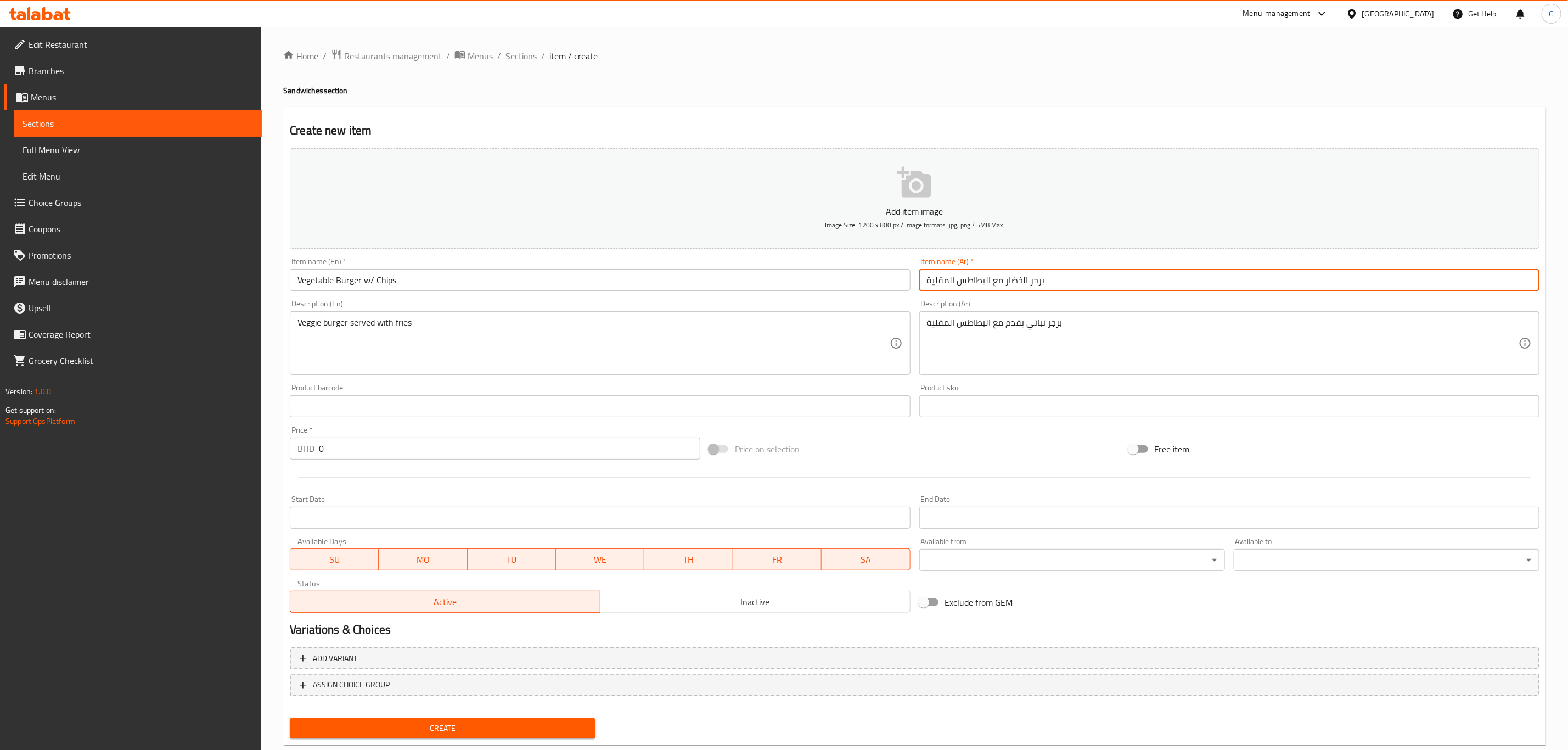
type input "برجر الخضار مع البطاطس المقلية"
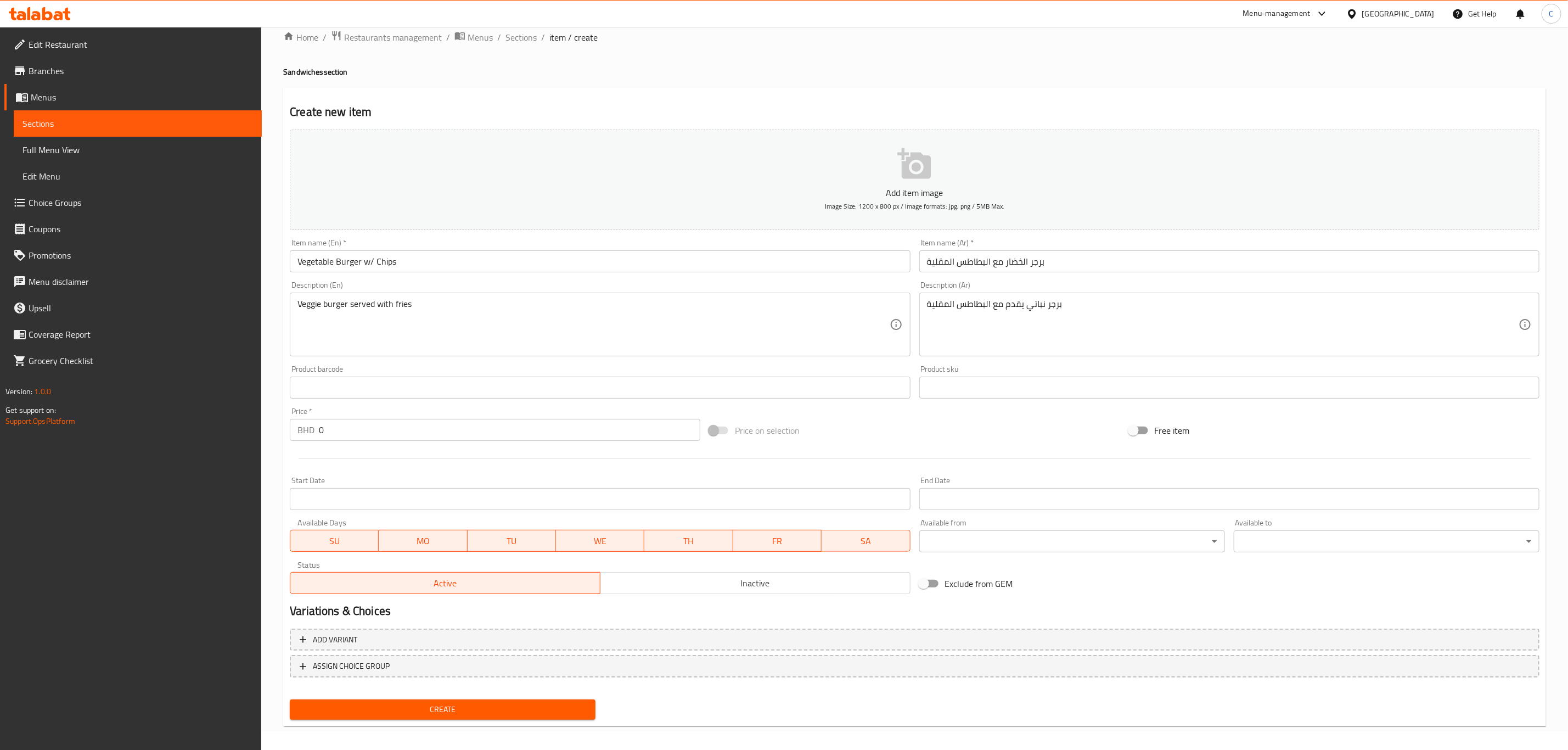
scroll to position [25, 0]
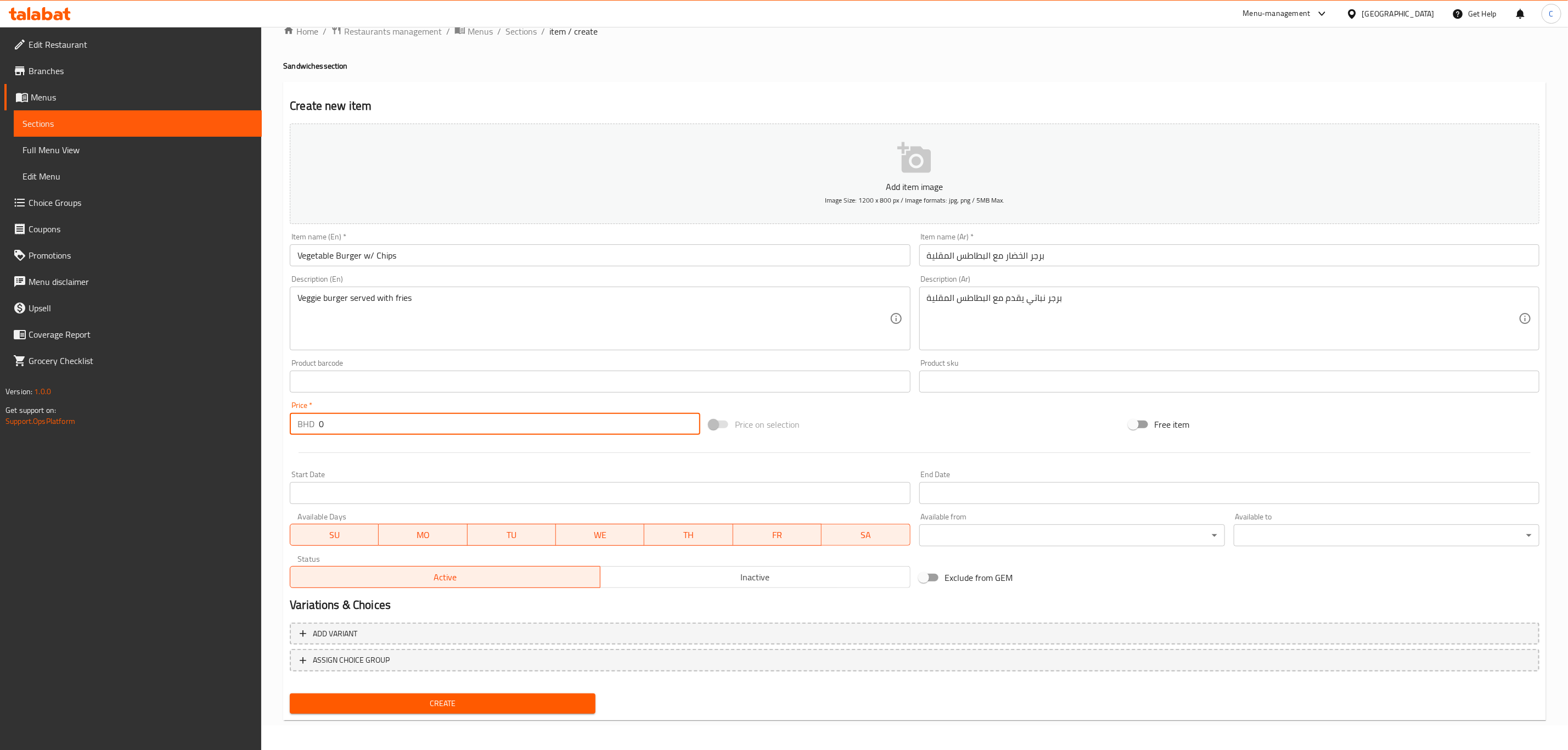
drag, startPoint x: 432, startPoint y: 430, endPoint x: 289, endPoint y: 460, distance: 146.1
click at [290, 460] on div "Add item image Image Size: 1200 x 800 px / Image formats: jpg, png / 5MB Max. I…" at bounding box center [914, 356] width 1259 height 474
paste input ".9"
type input "0.9"
click at [888, 447] on div at bounding box center [914, 452] width 1259 height 27
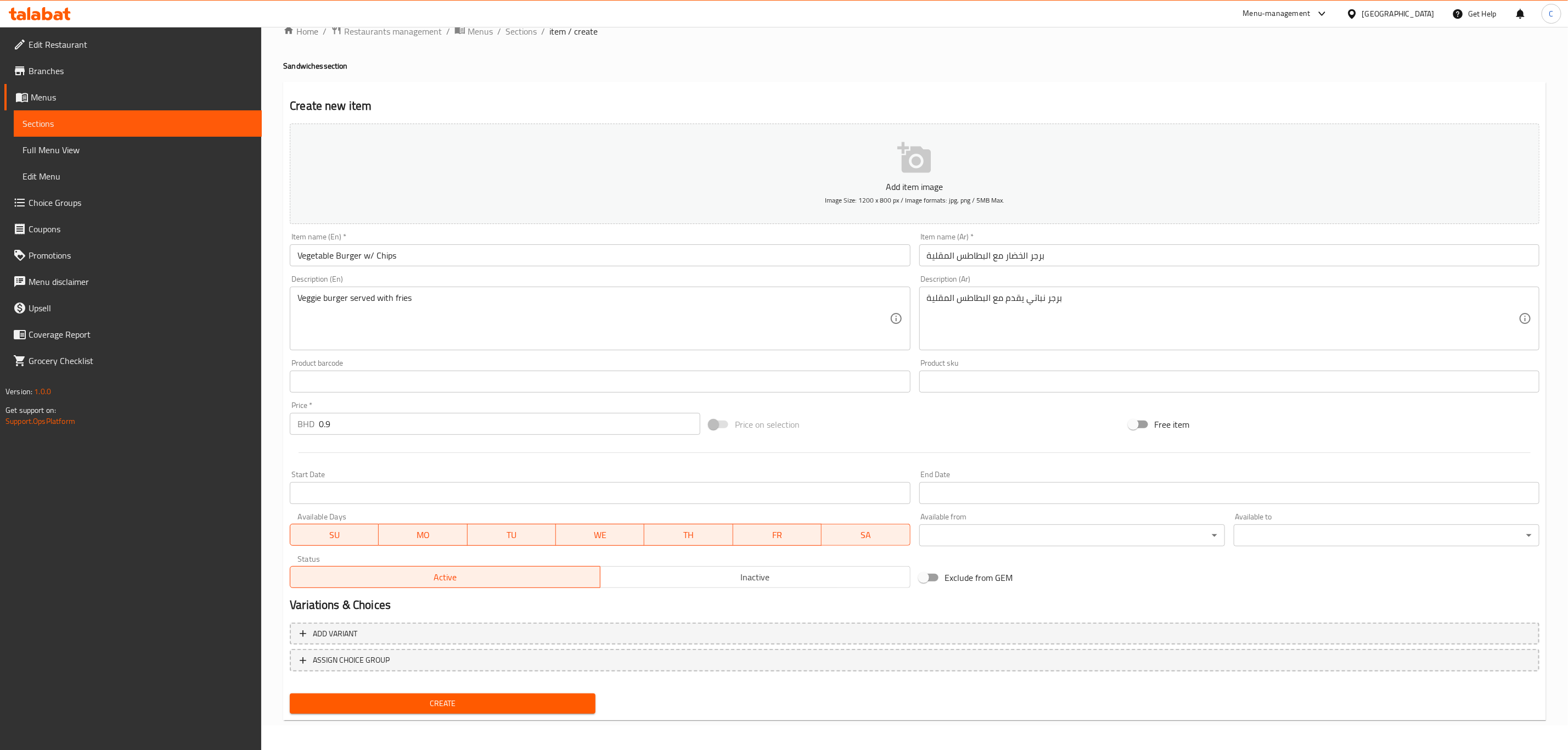
click at [507, 701] on span "Create" at bounding box center [443, 703] width 289 height 14
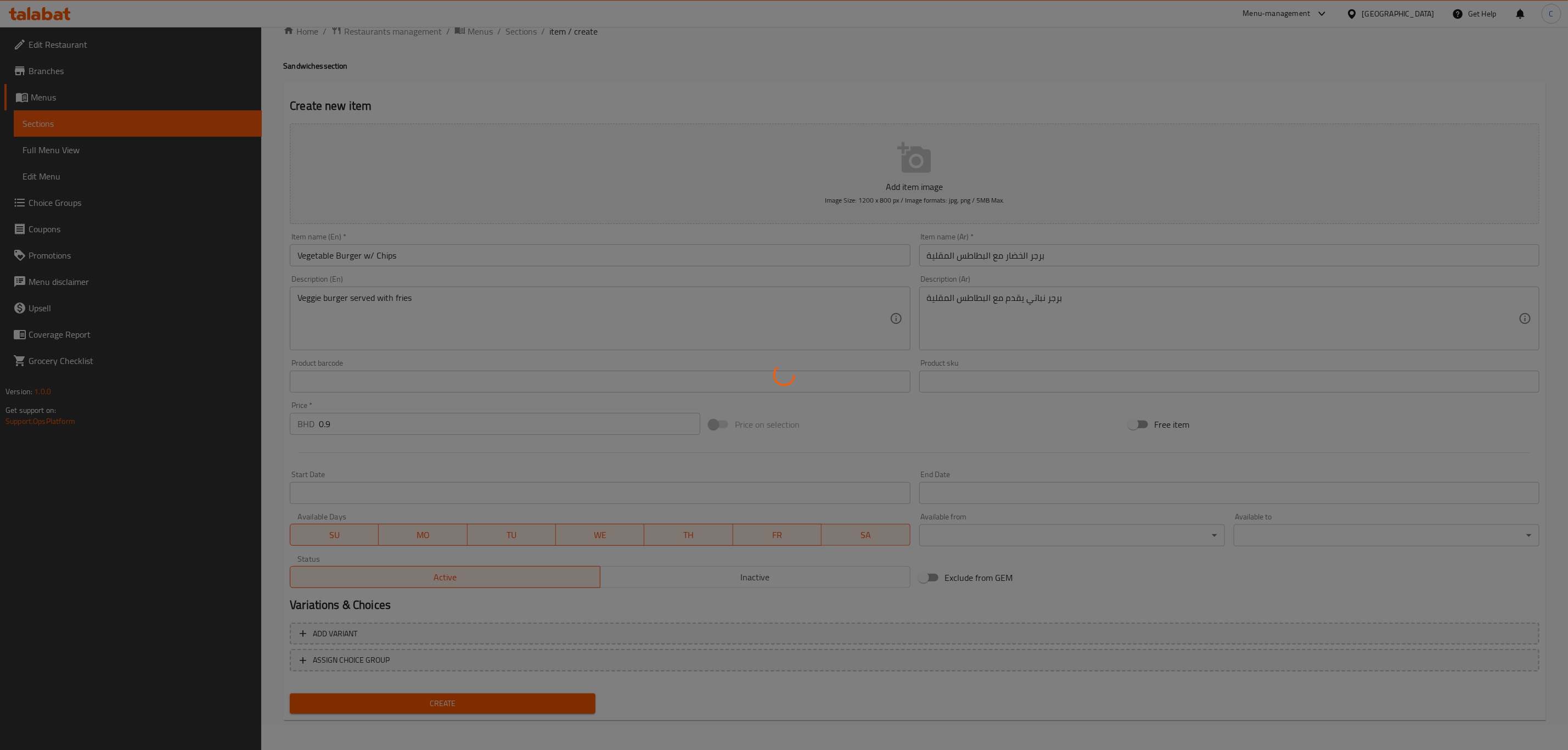
type input "0"
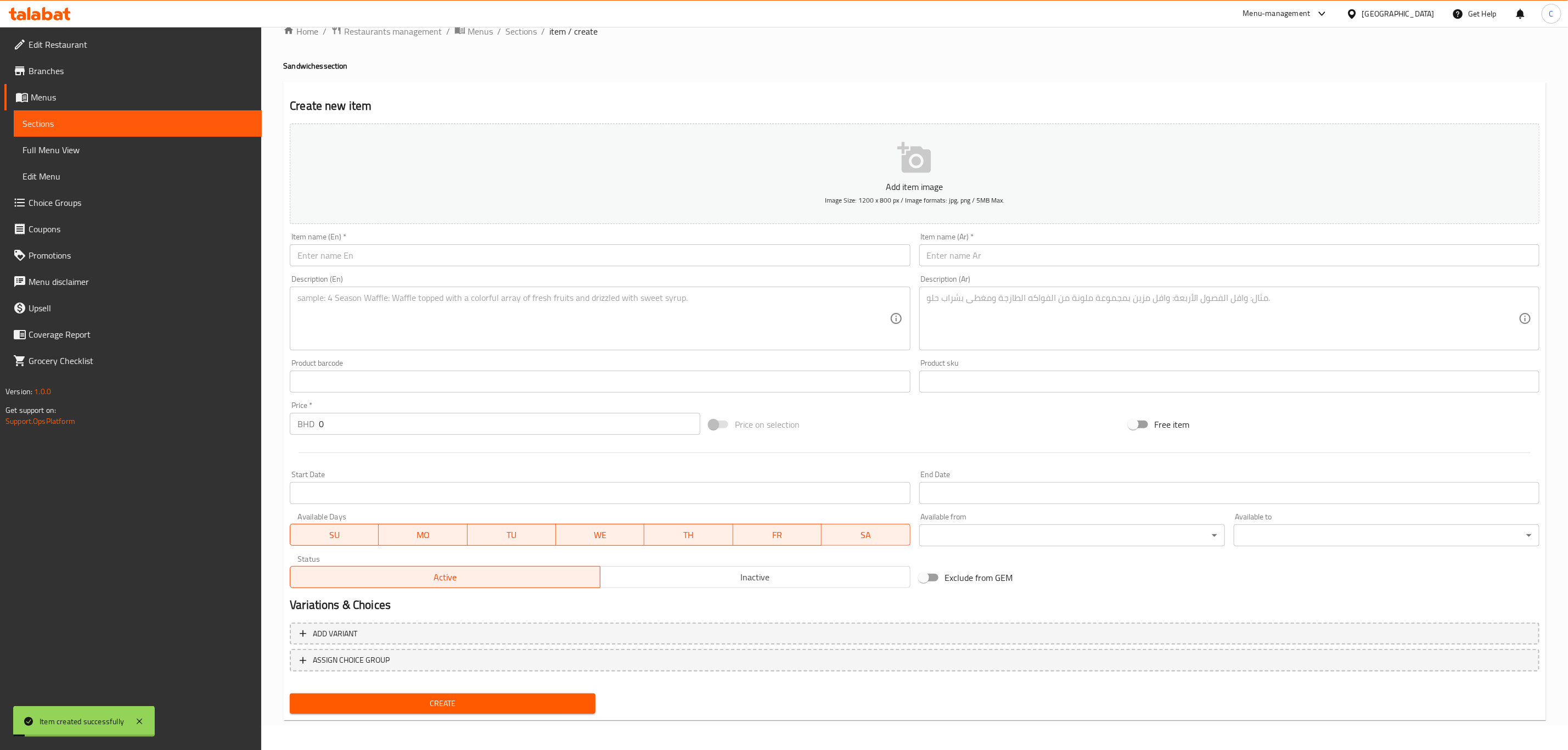
scroll to position [0, 0]
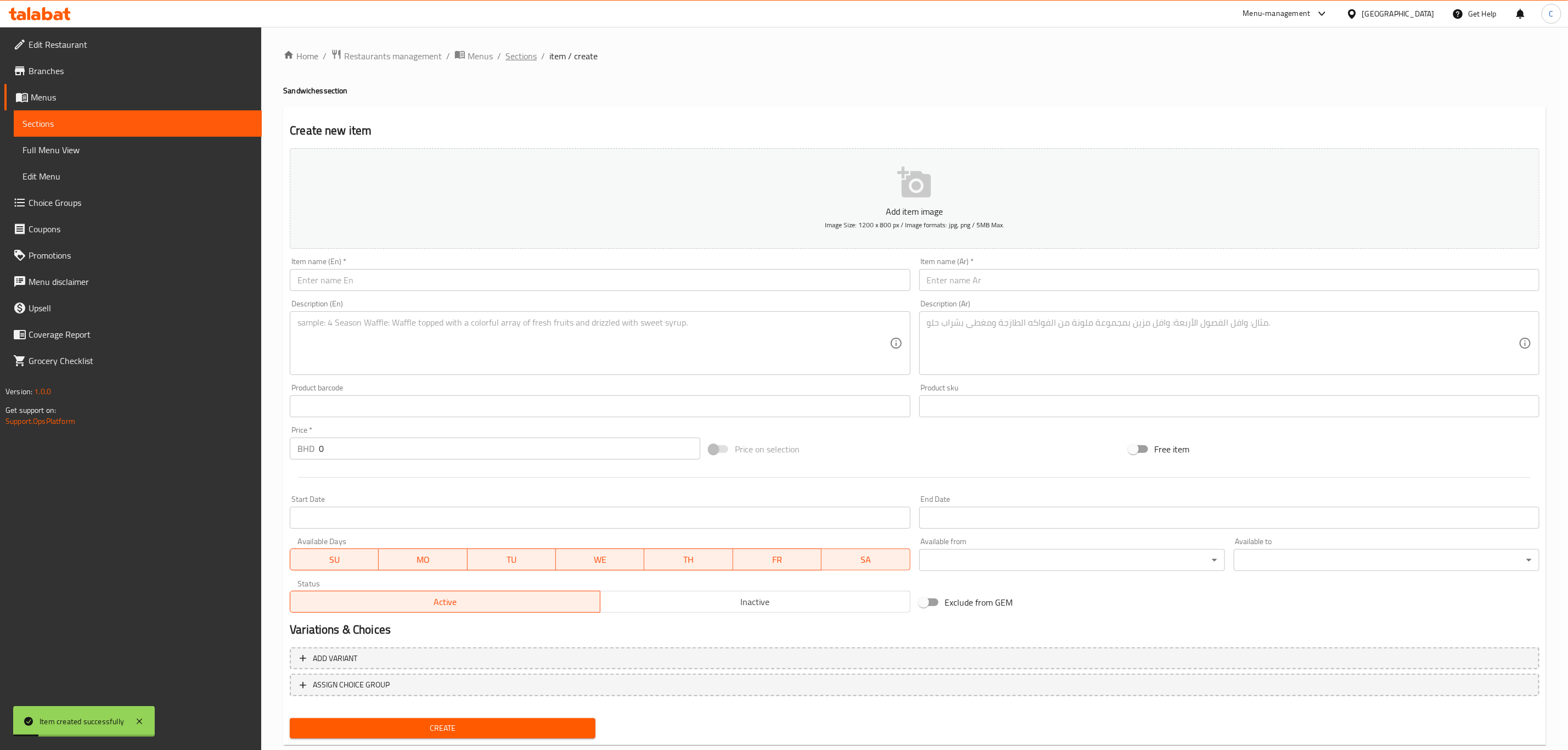
click at [516, 54] on span "Sections" at bounding box center [521, 55] width 31 height 13
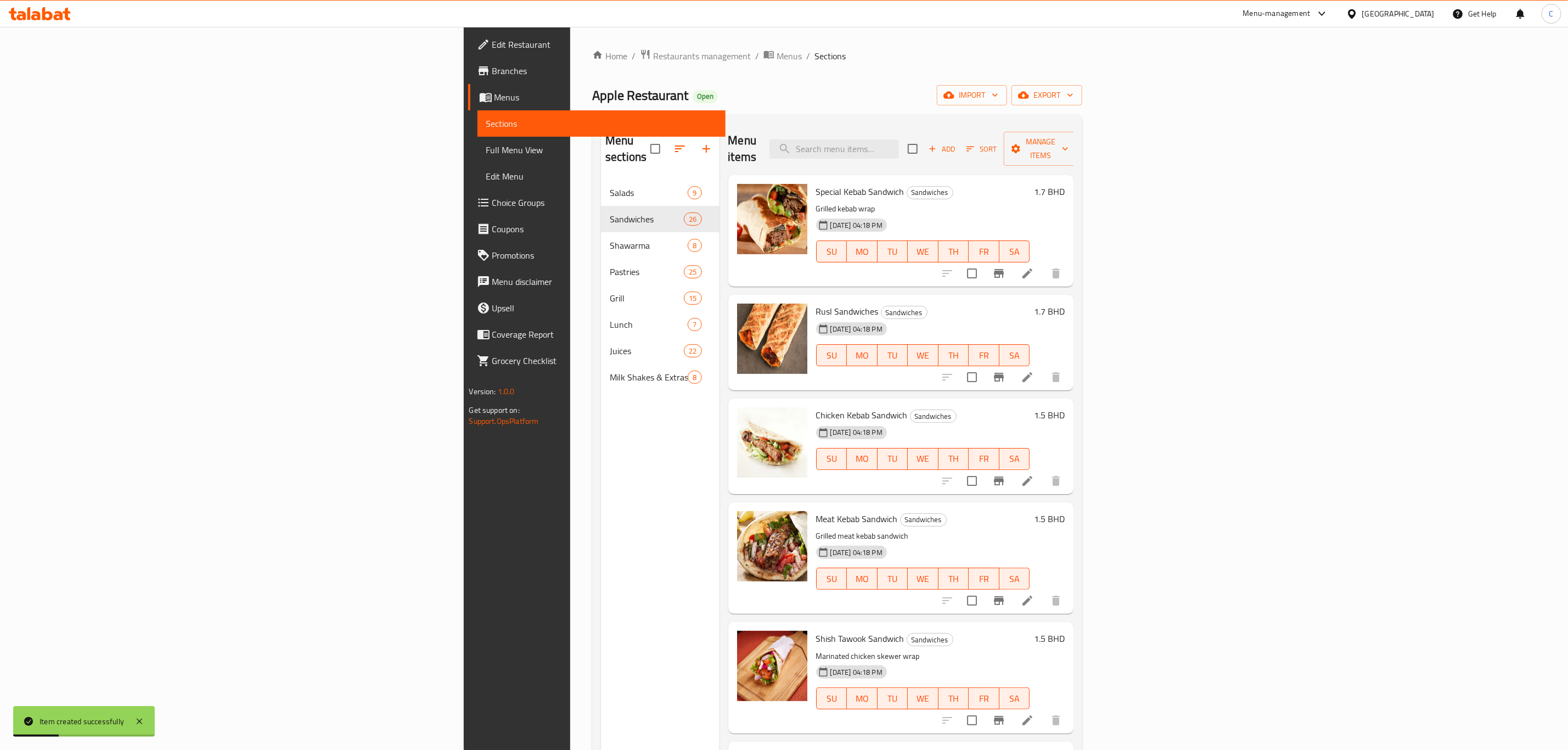
click at [60, 10] on icon at bounding box center [40, 13] width 62 height 13
